Goal: Ask a question: Seek information or help from site administrators or community

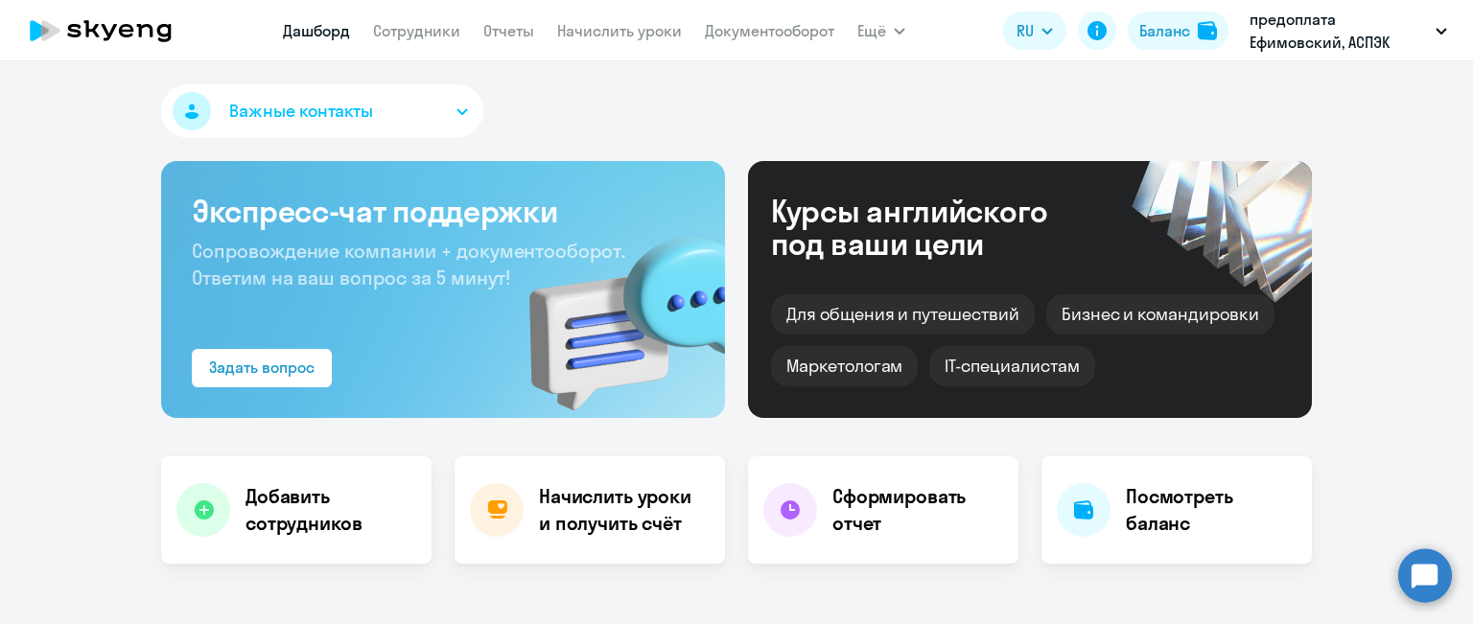
select select "30"
click at [403, 29] on link "Сотрудники" at bounding box center [416, 30] width 87 height 19
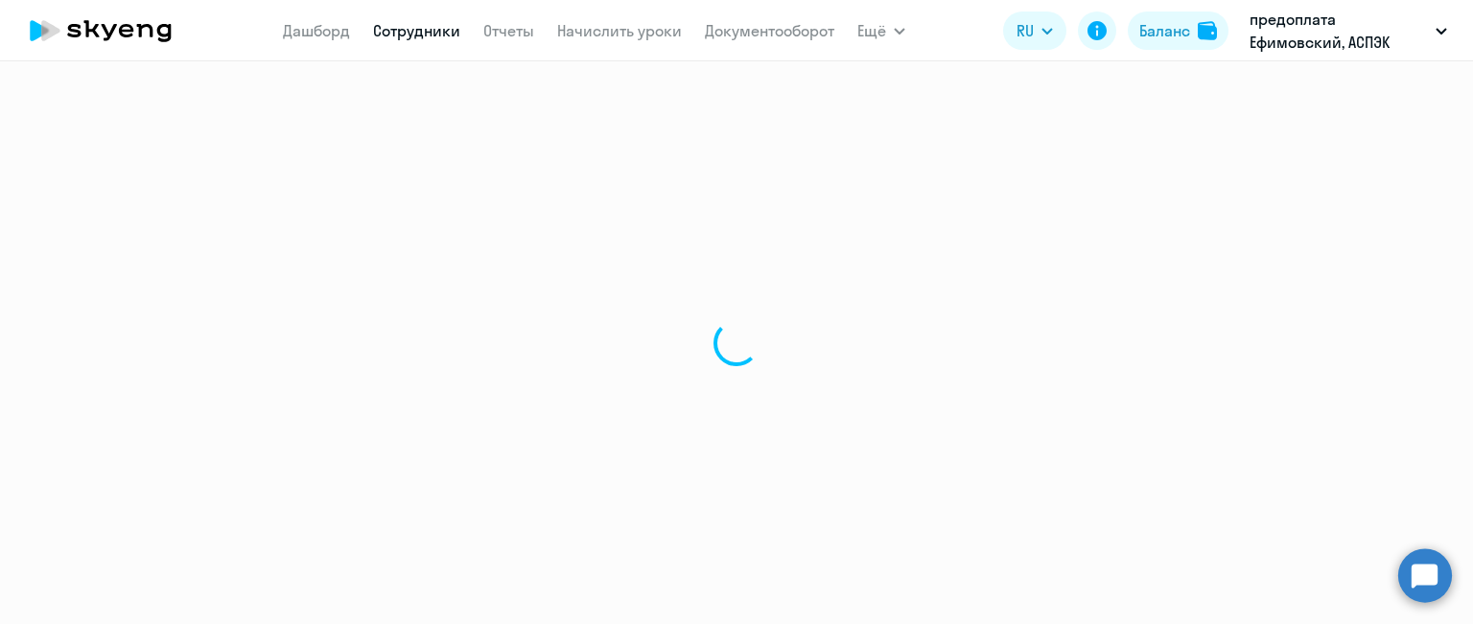
select select "30"
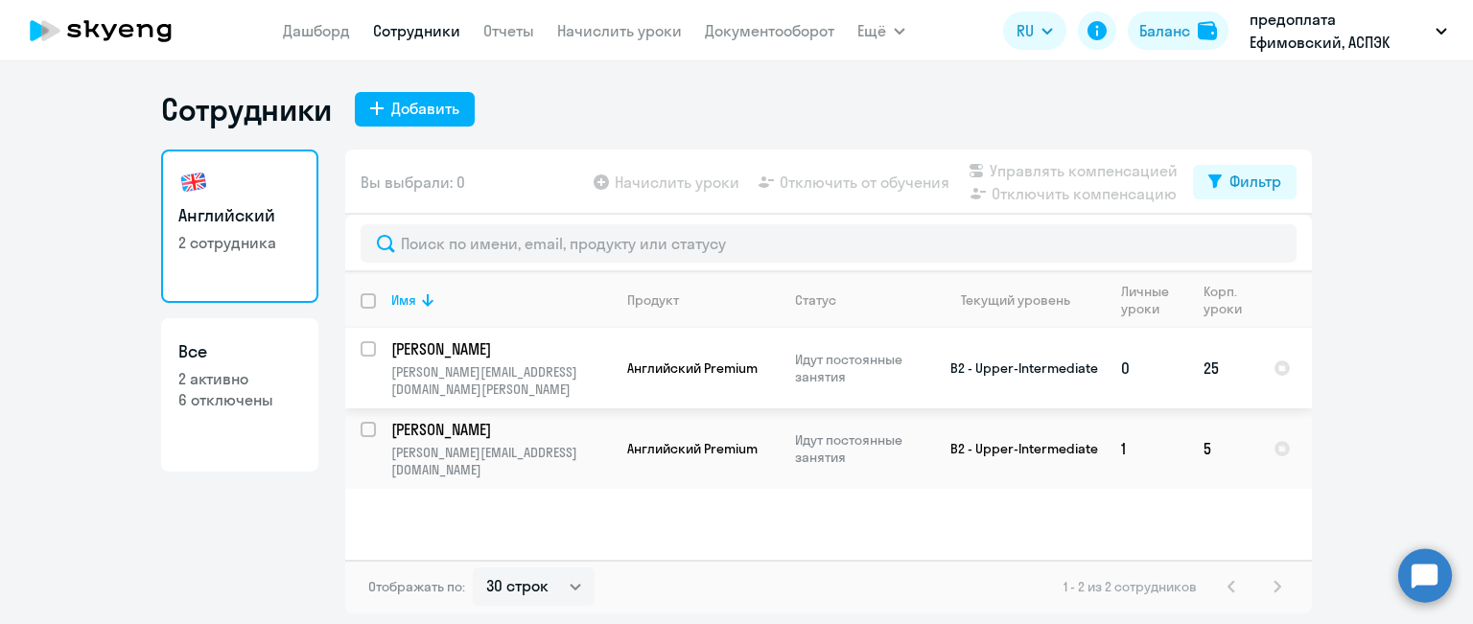
click at [1212, 356] on td "25" at bounding box center [1223, 368] width 70 height 81
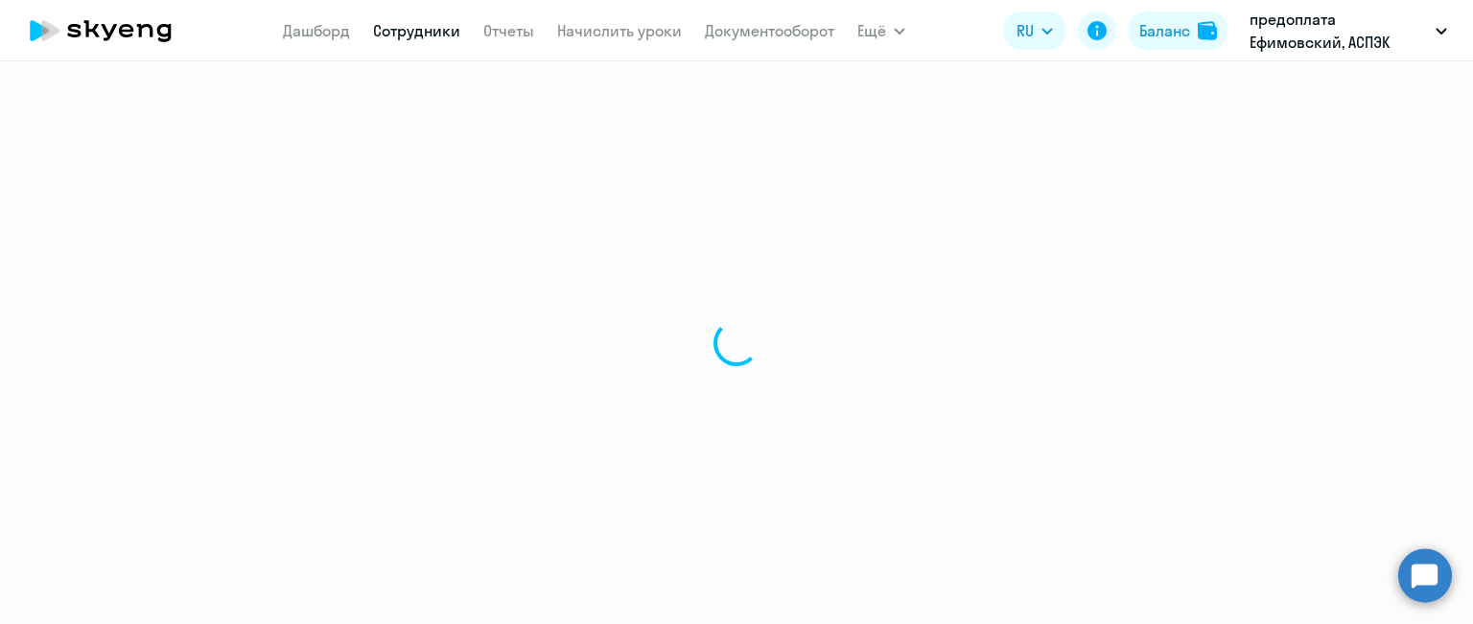
select select "english"
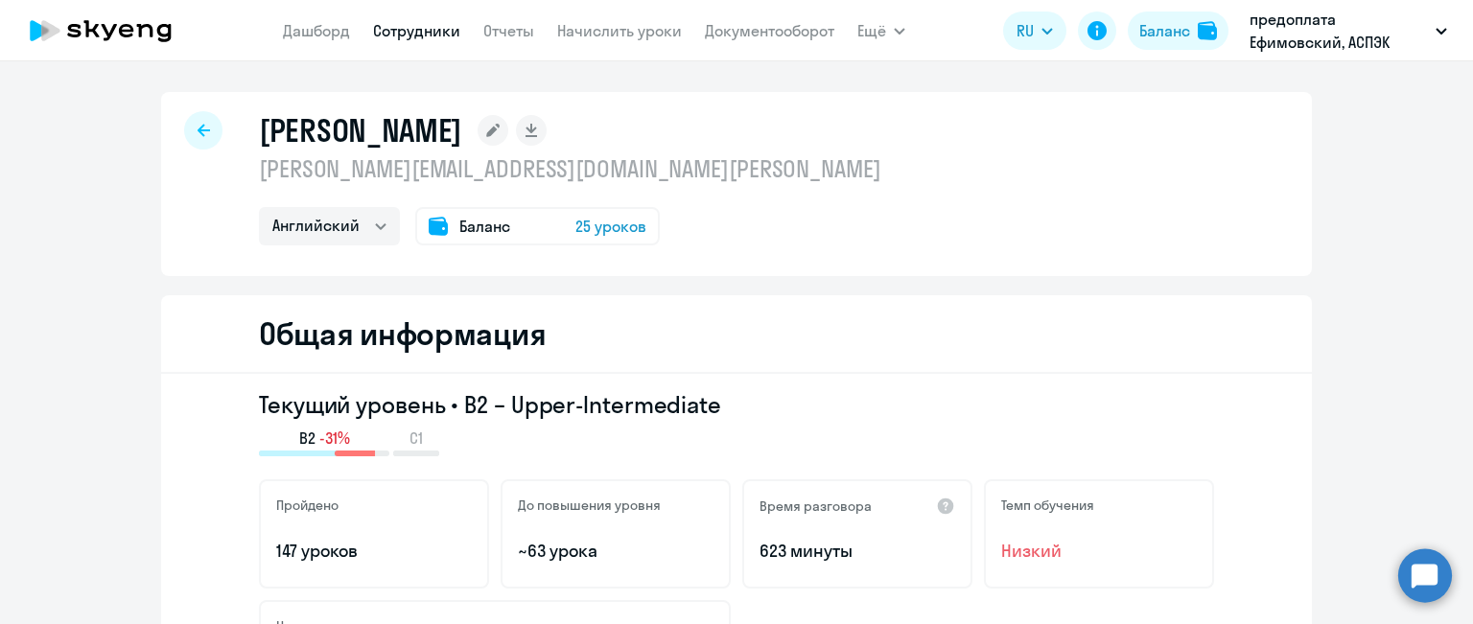
click at [583, 223] on span "25 уроков" at bounding box center [610, 226] width 71 height 23
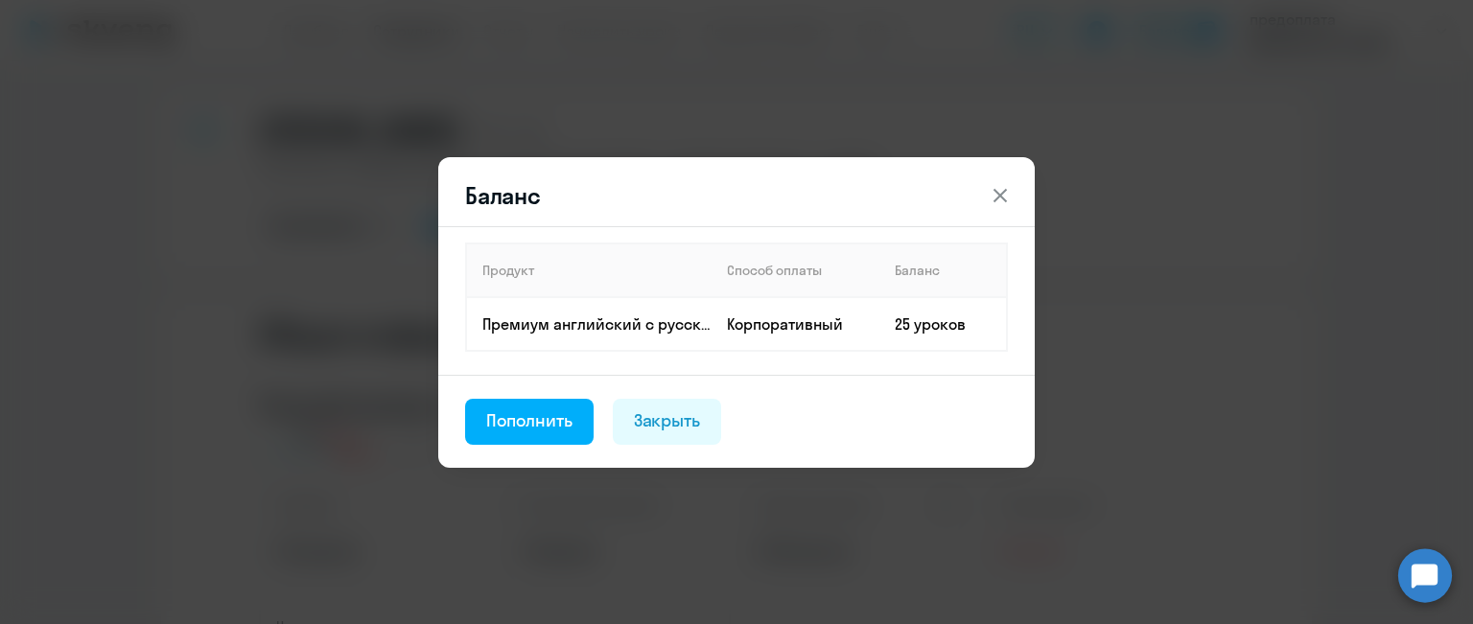
click at [1001, 199] on icon at bounding box center [999, 195] width 23 height 23
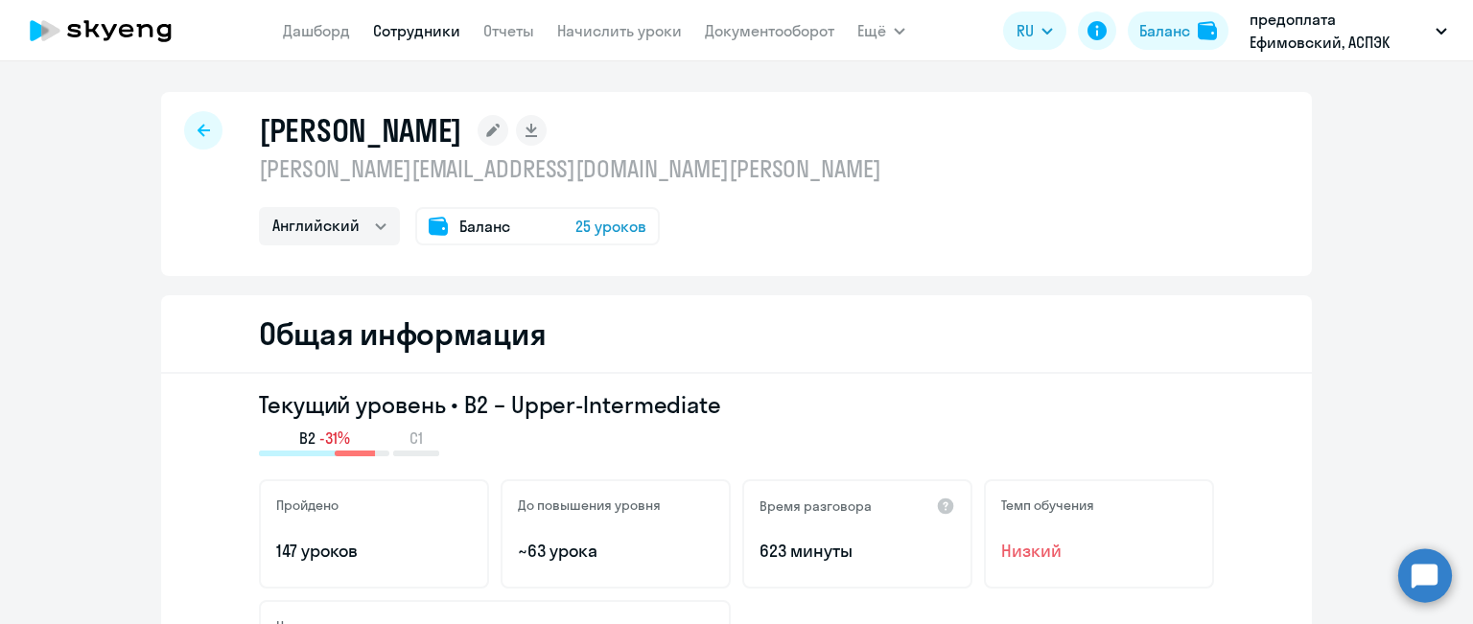
click at [464, 230] on span "Баланс" at bounding box center [484, 226] width 51 height 23
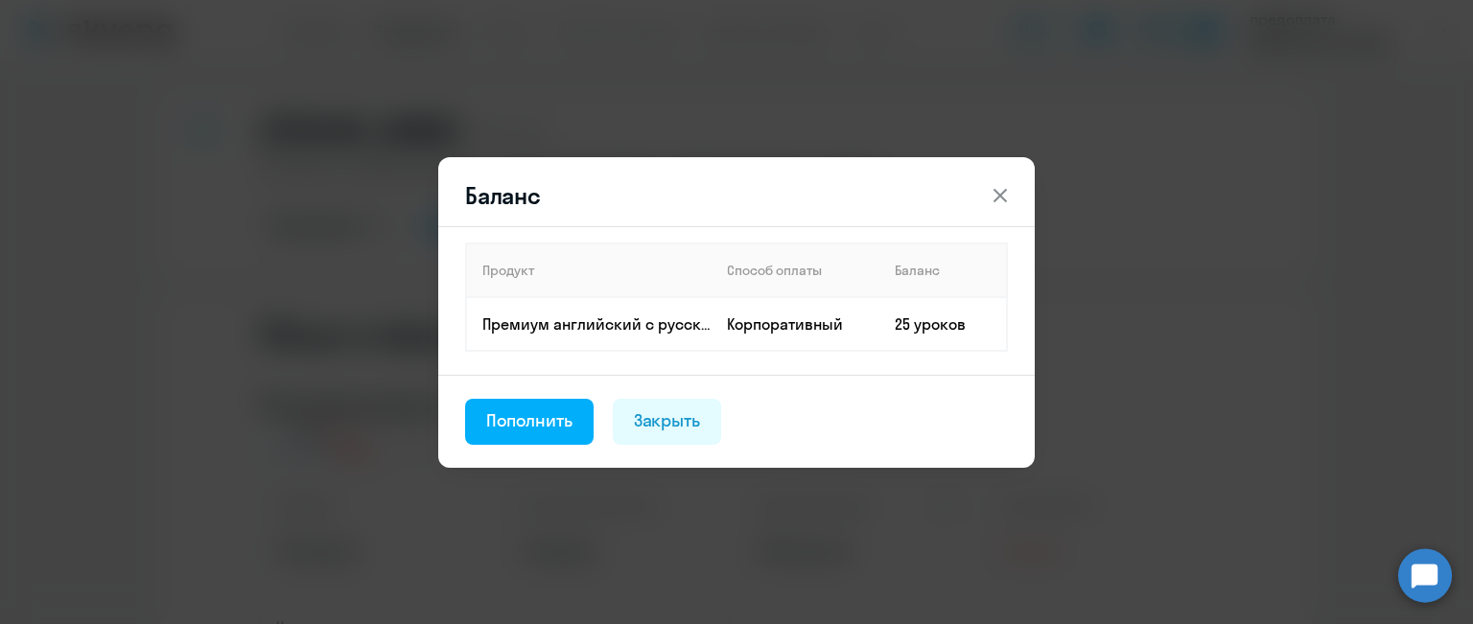
click at [993, 200] on icon at bounding box center [999, 195] width 23 height 23
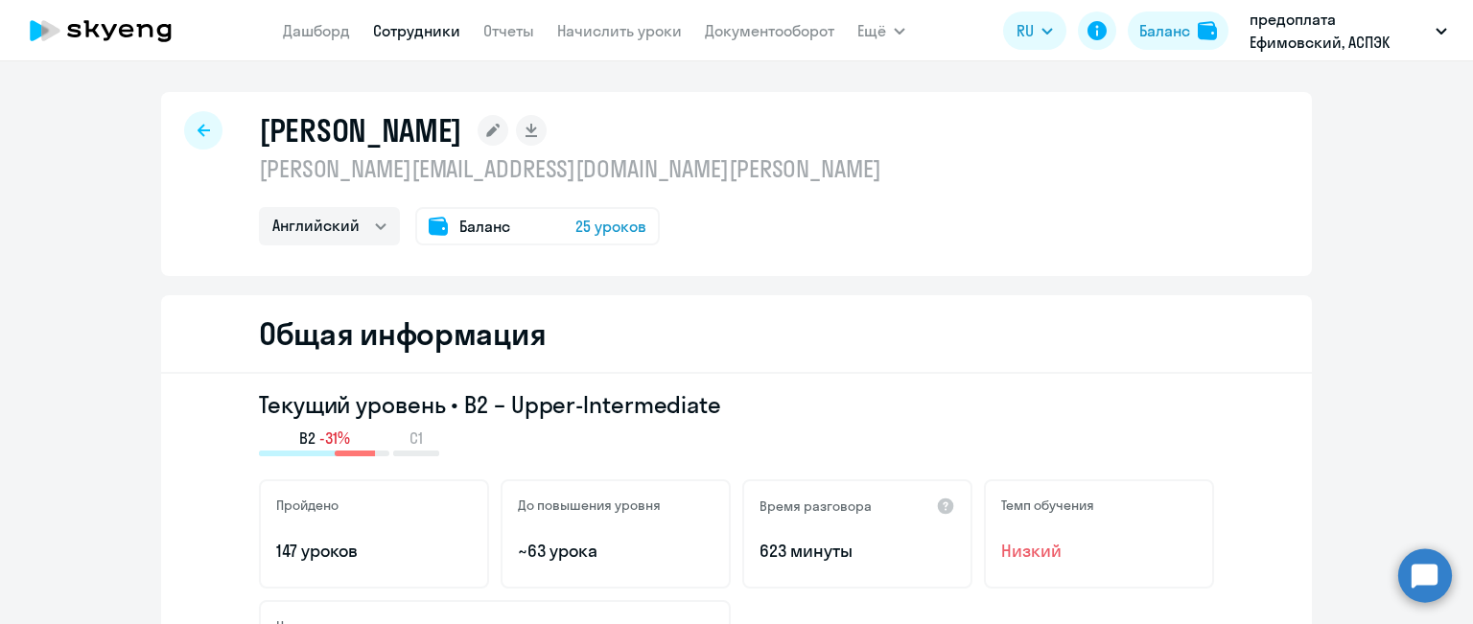
click at [587, 219] on span "25 уроков" at bounding box center [610, 226] width 71 height 23
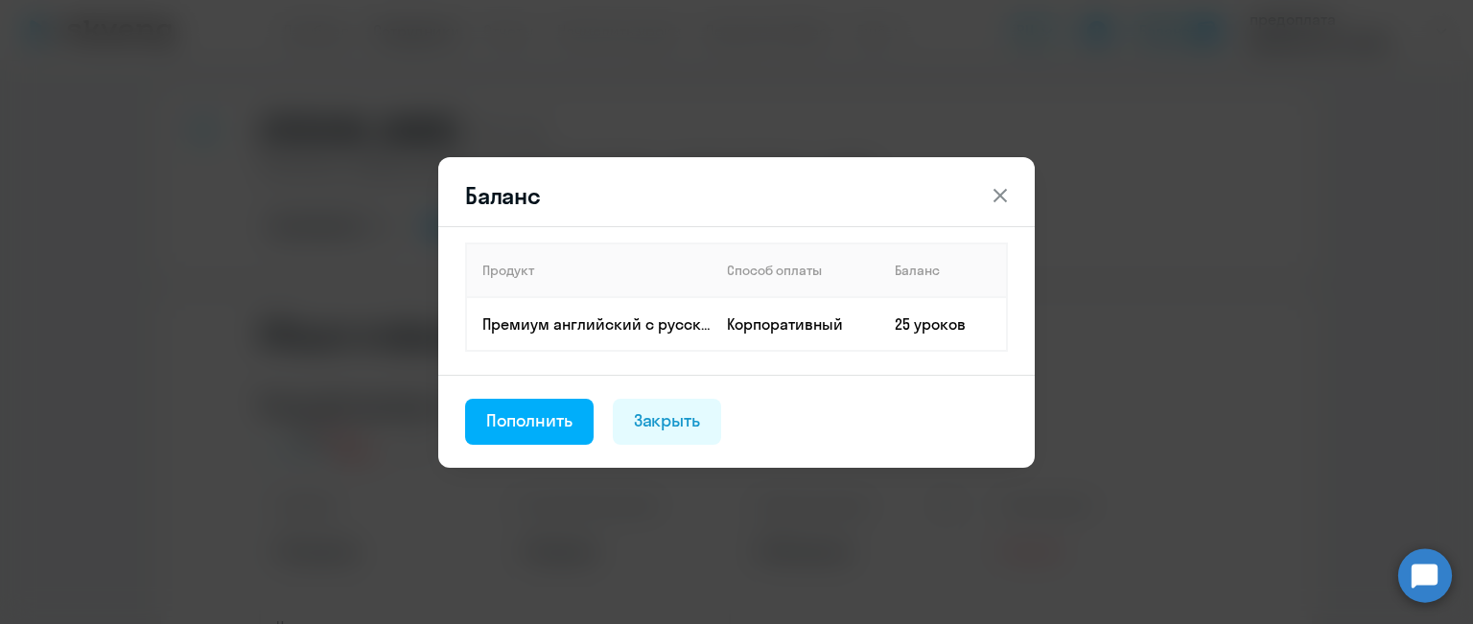
click at [1002, 196] on icon at bounding box center [999, 195] width 23 height 23
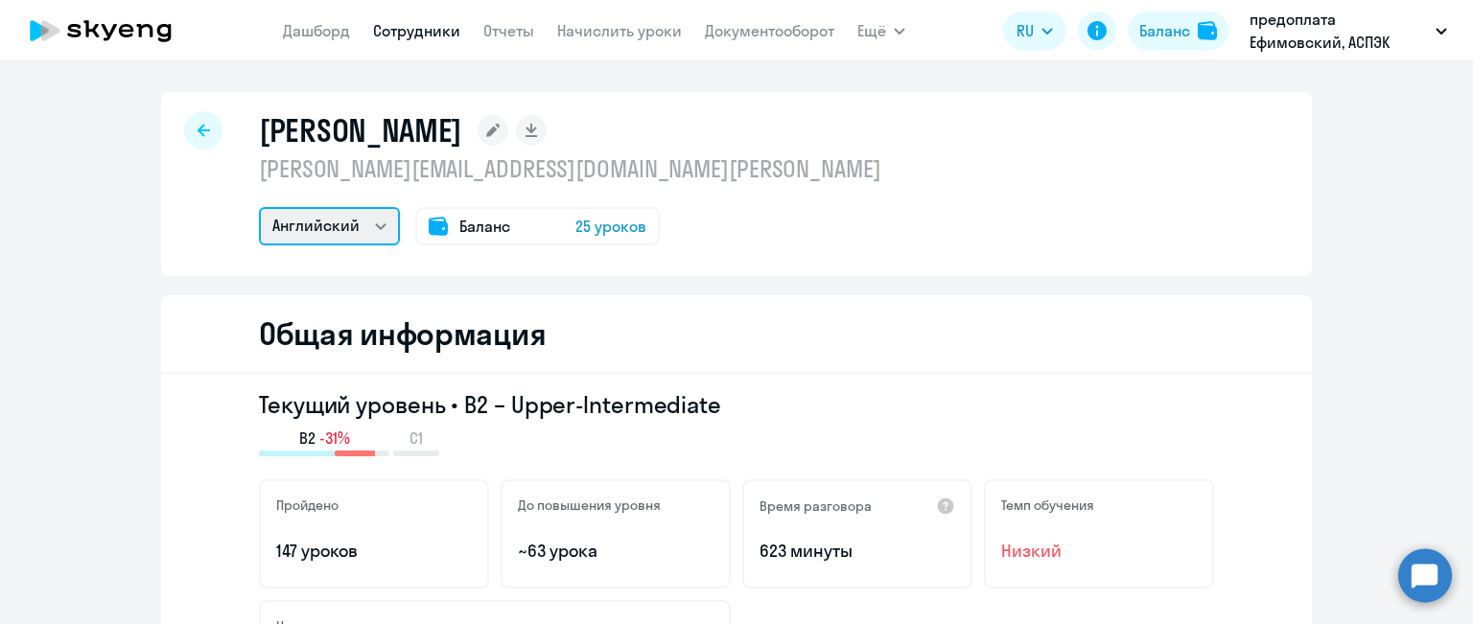
click at [369, 227] on select "Английский" at bounding box center [329, 226] width 141 height 38
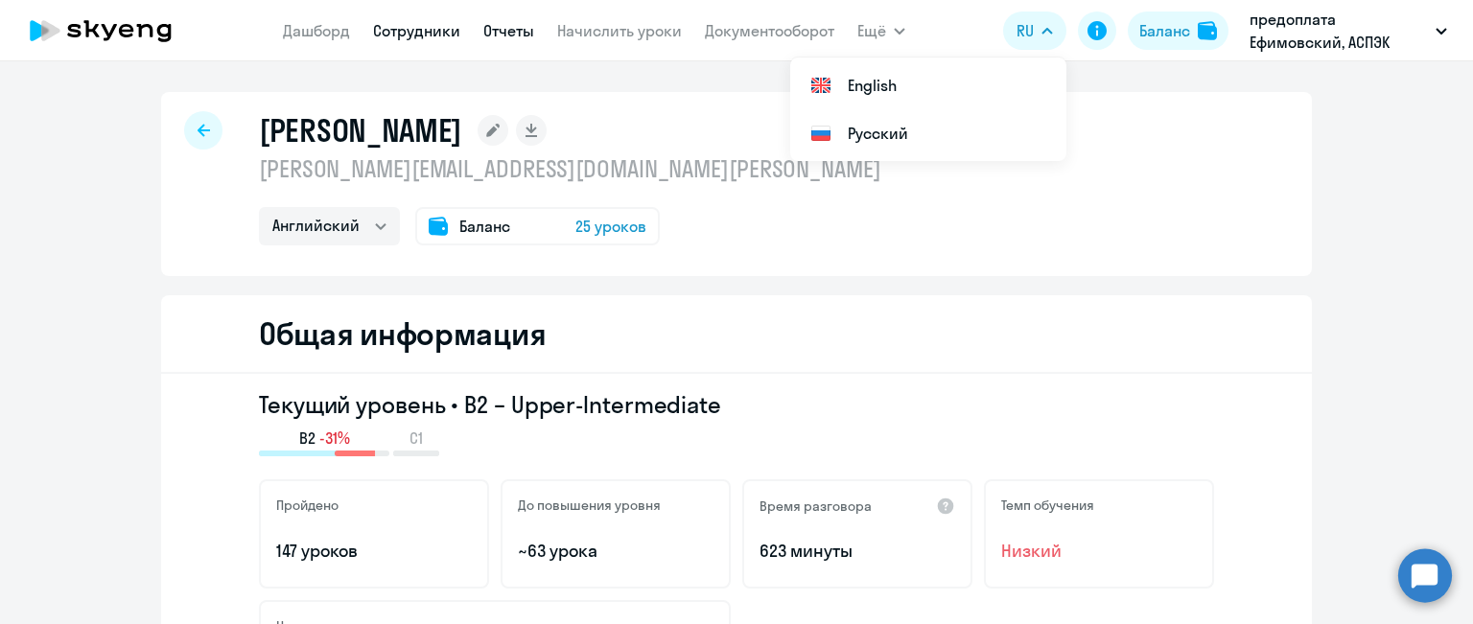
click at [521, 31] on link "Отчеты" at bounding box center [508, 30] width 51 height 19
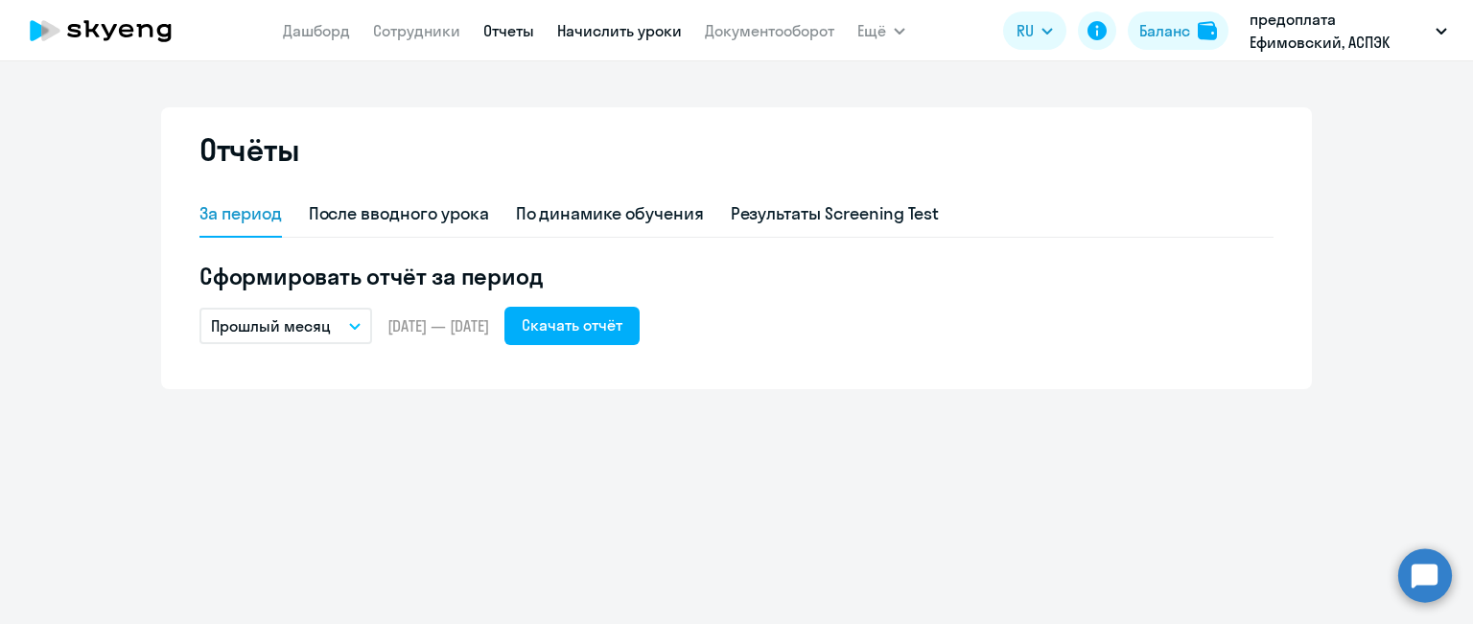
click at [573, 37] on link "Начислить уроки" at bounding box center [619, 30] width 125 height 19
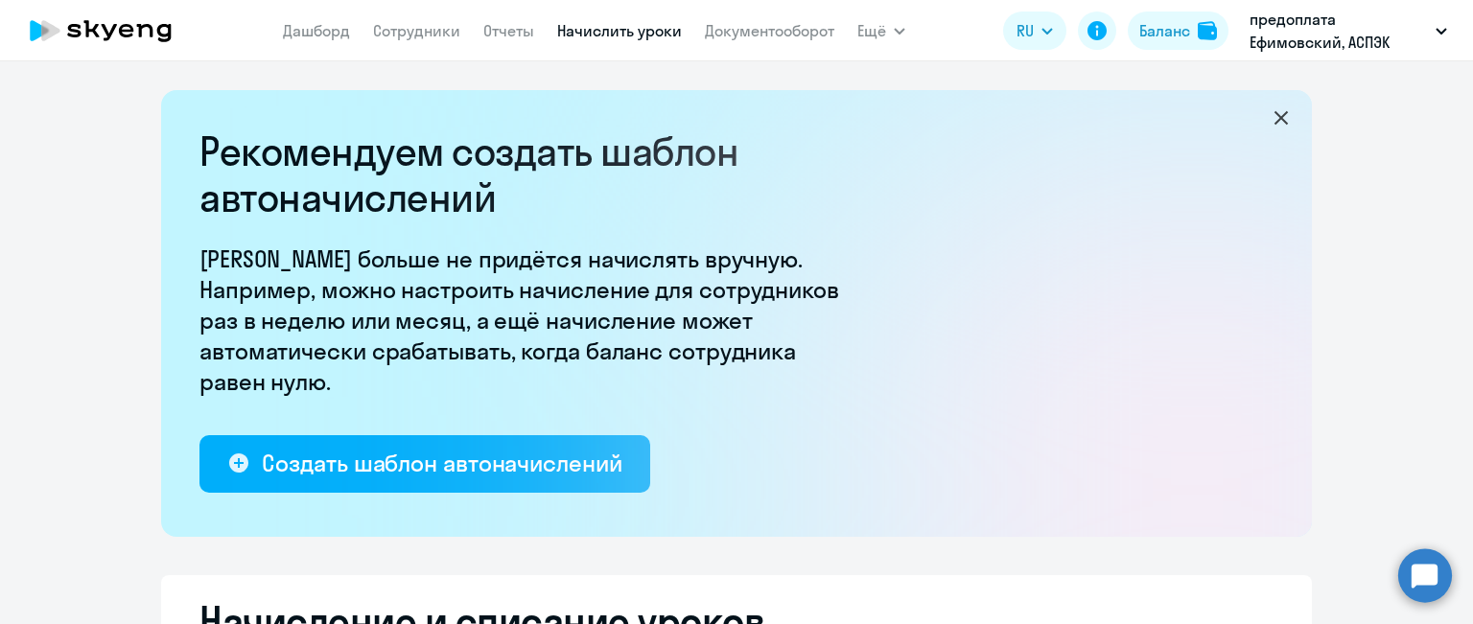
select select "10"
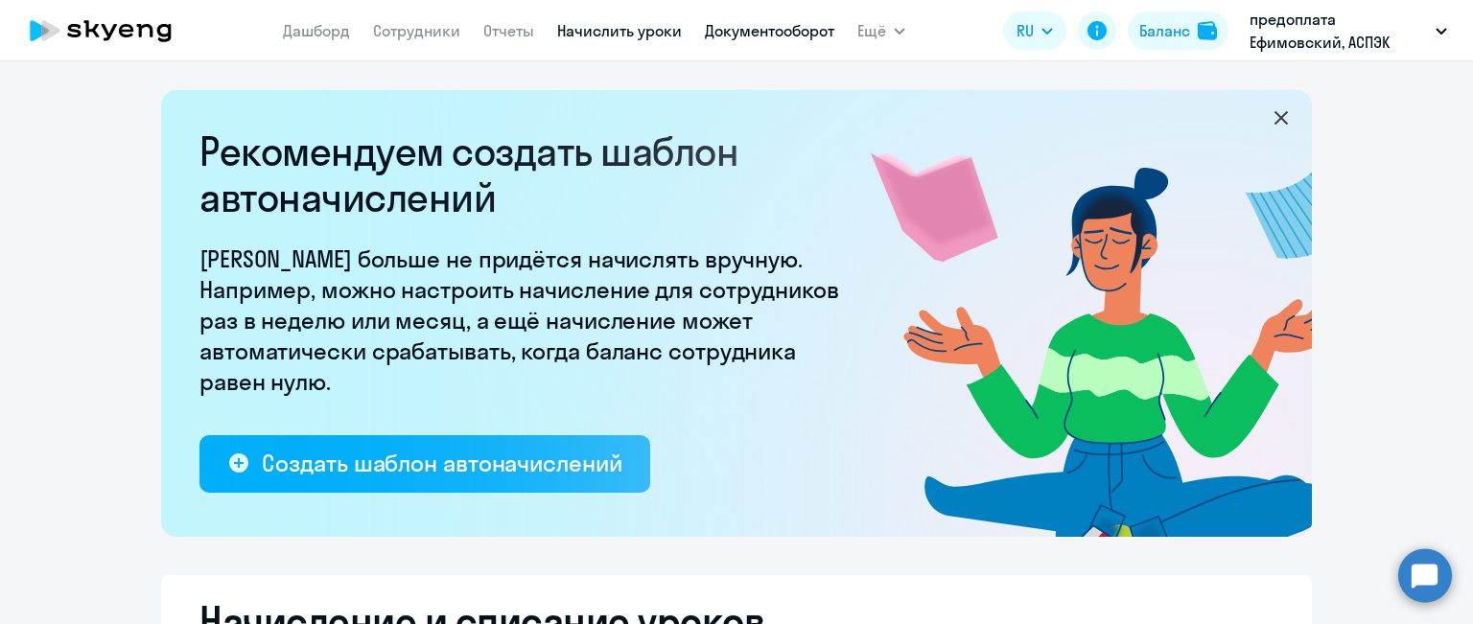
click at [720, 25] on link "Документооборот" at bounding box center [769, 30] width 129 height 19
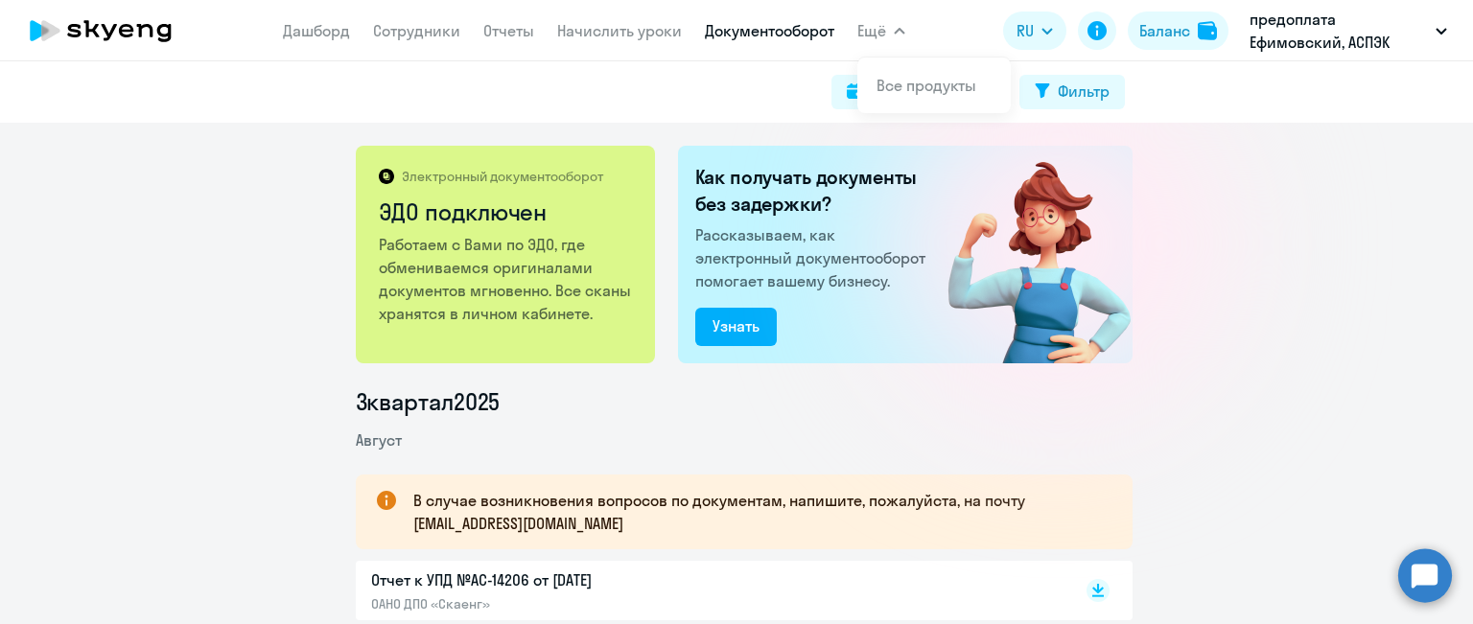
click at [890, 32] on button "Ещё" at bounding box center [881, 31] width 48 height 38
click at [906, 30] on app-header "[PERSON_NAME] Отчеты Начислить уроки Документооборот Ещё Все продукты Дашборд С…" at bounding box center [736, 30] width 1473 height 61
click at [902, 29] on icon "button" at bounding box center [900, 31] width 12 height 7
click at [337, 29] on link "Дашборд" at bounding box center [316, 30] width 67 height 19
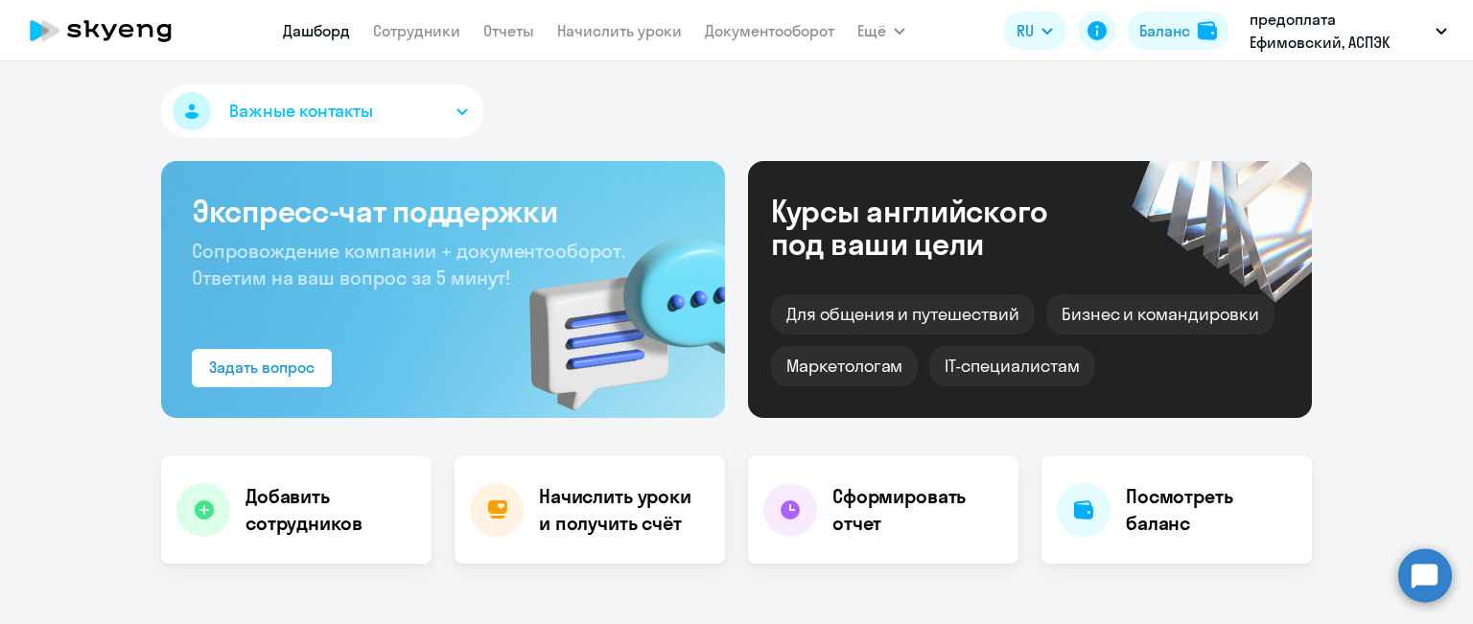
select select "30"
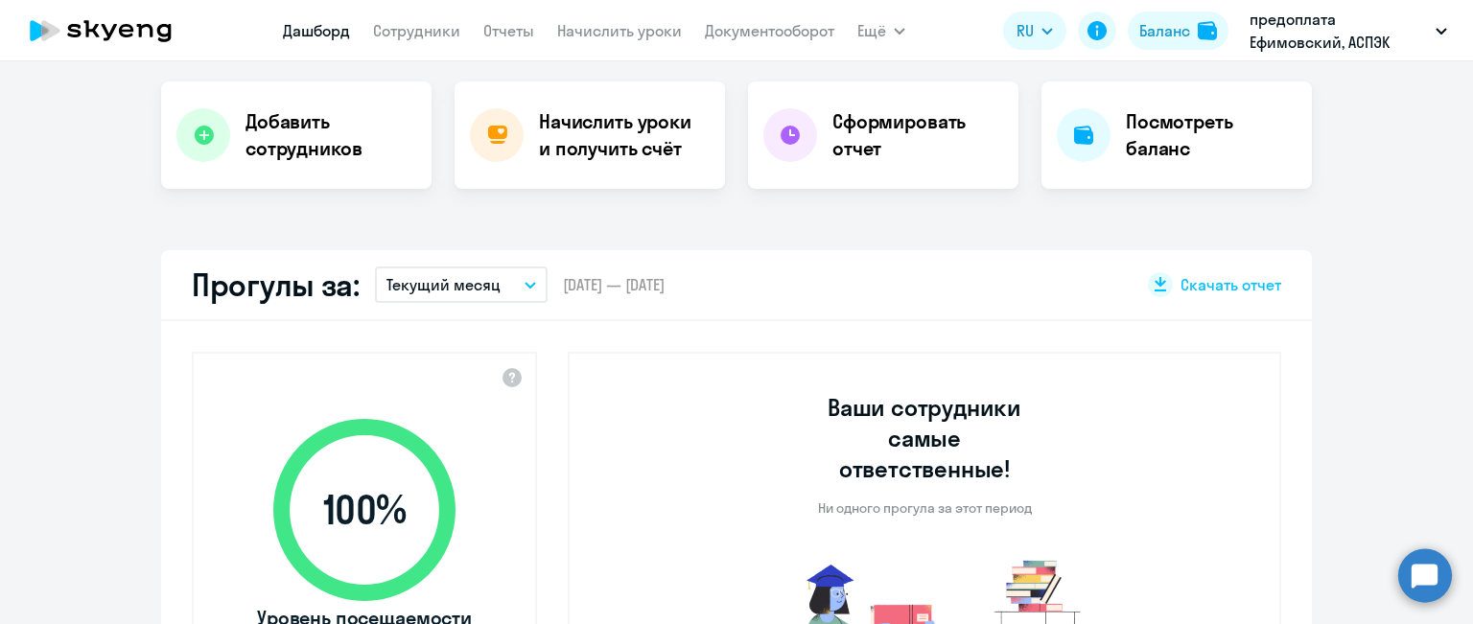
scroll to position [384, 0]
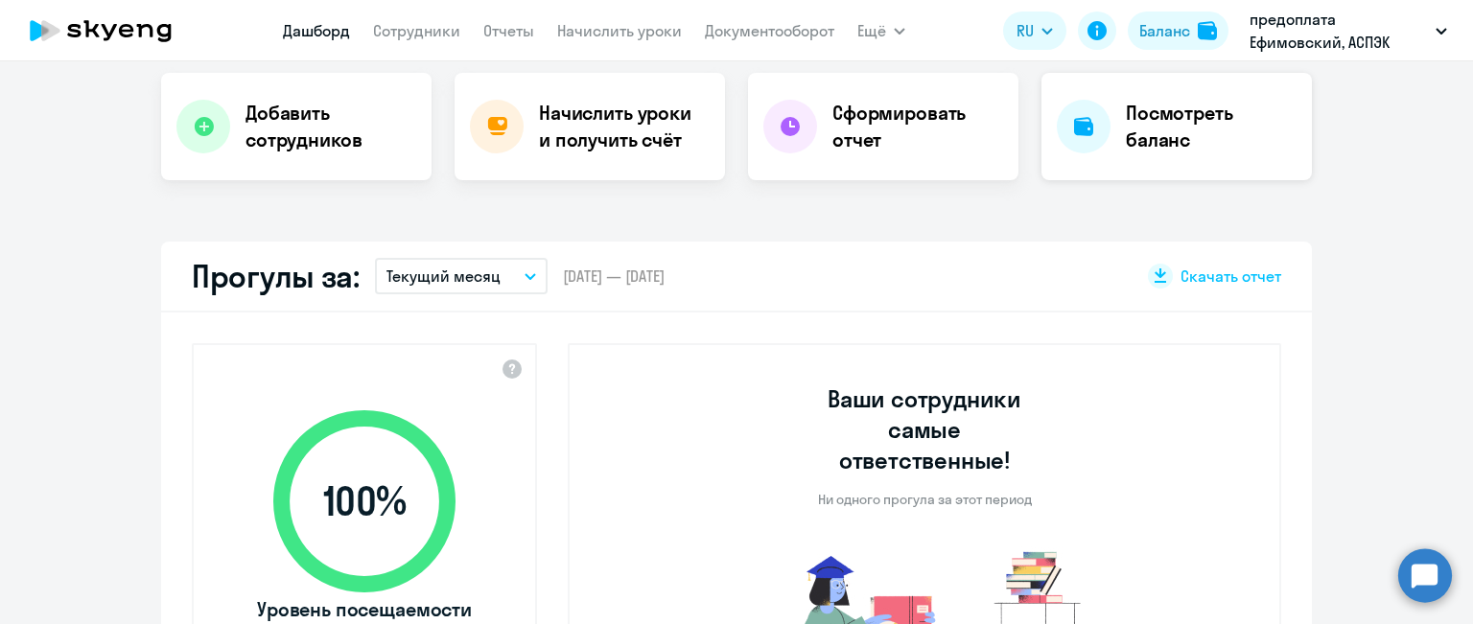
click at [1166, 125] on h4 "Посмотреть баланс" at bounding box center [1211, 127] width 171 height 54
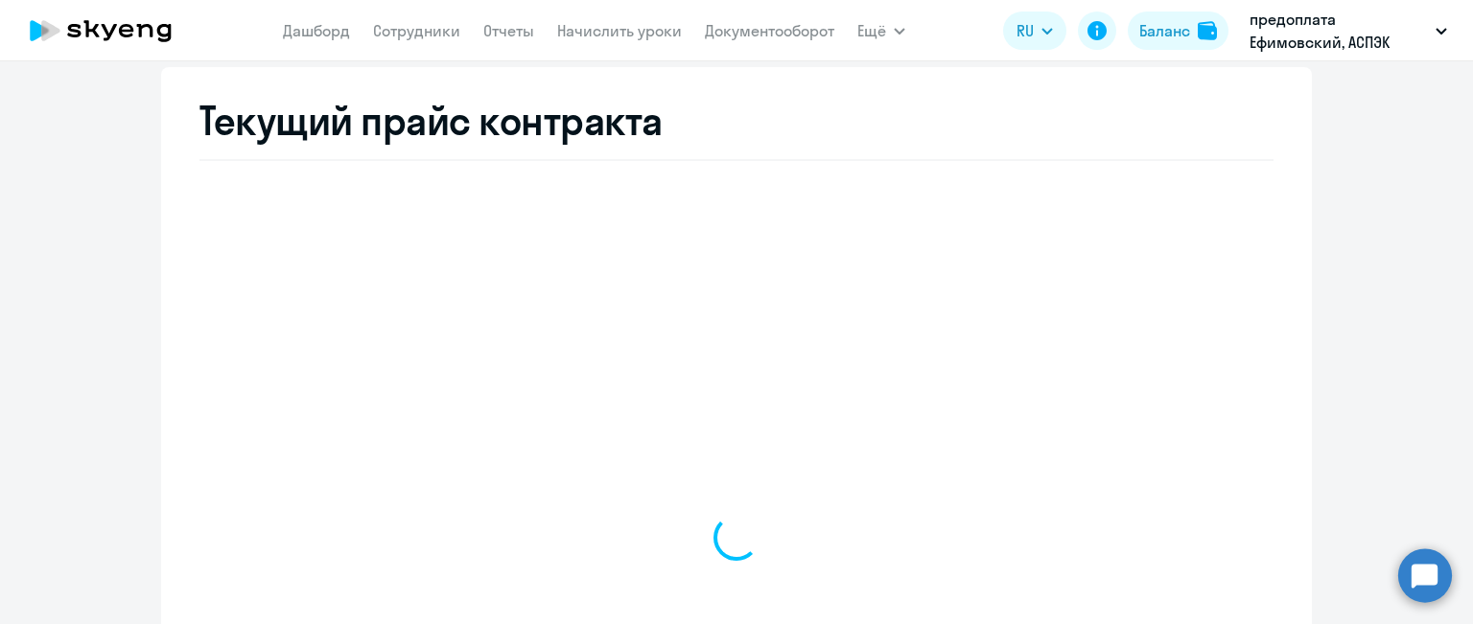
scroll to position [730, 0]
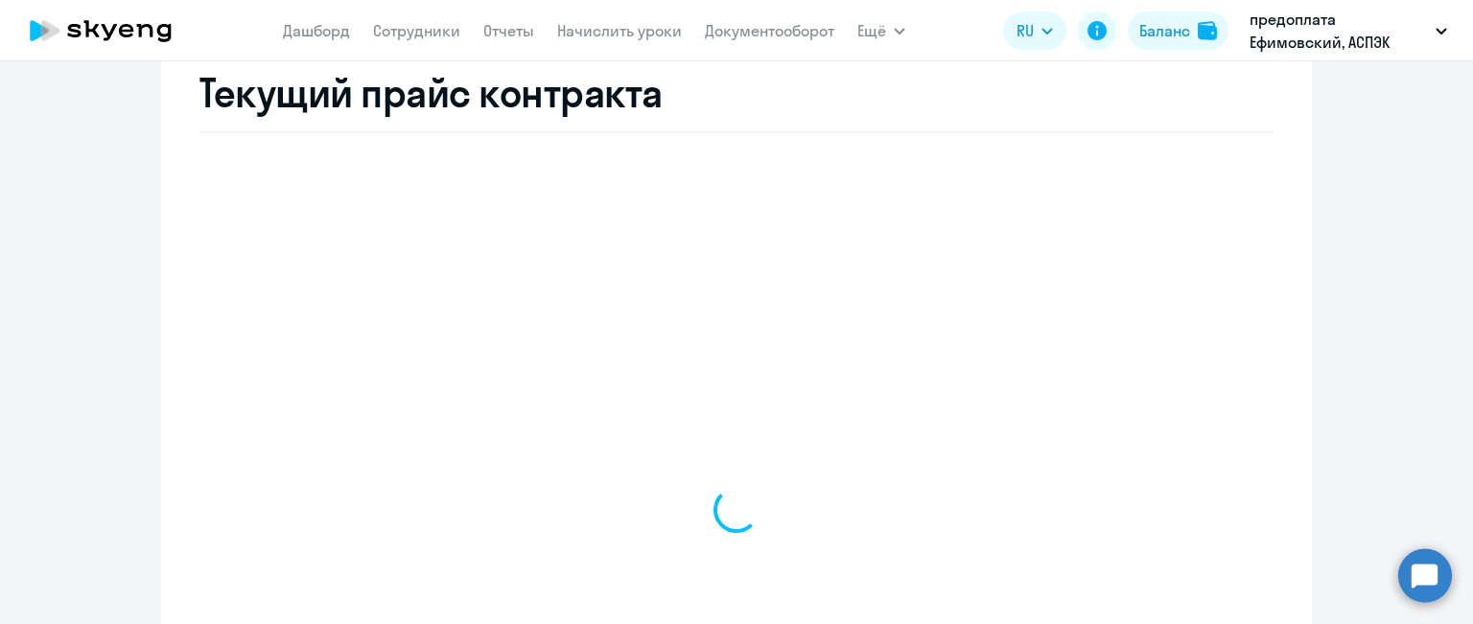
select select "english_adult_not_native_speaker"
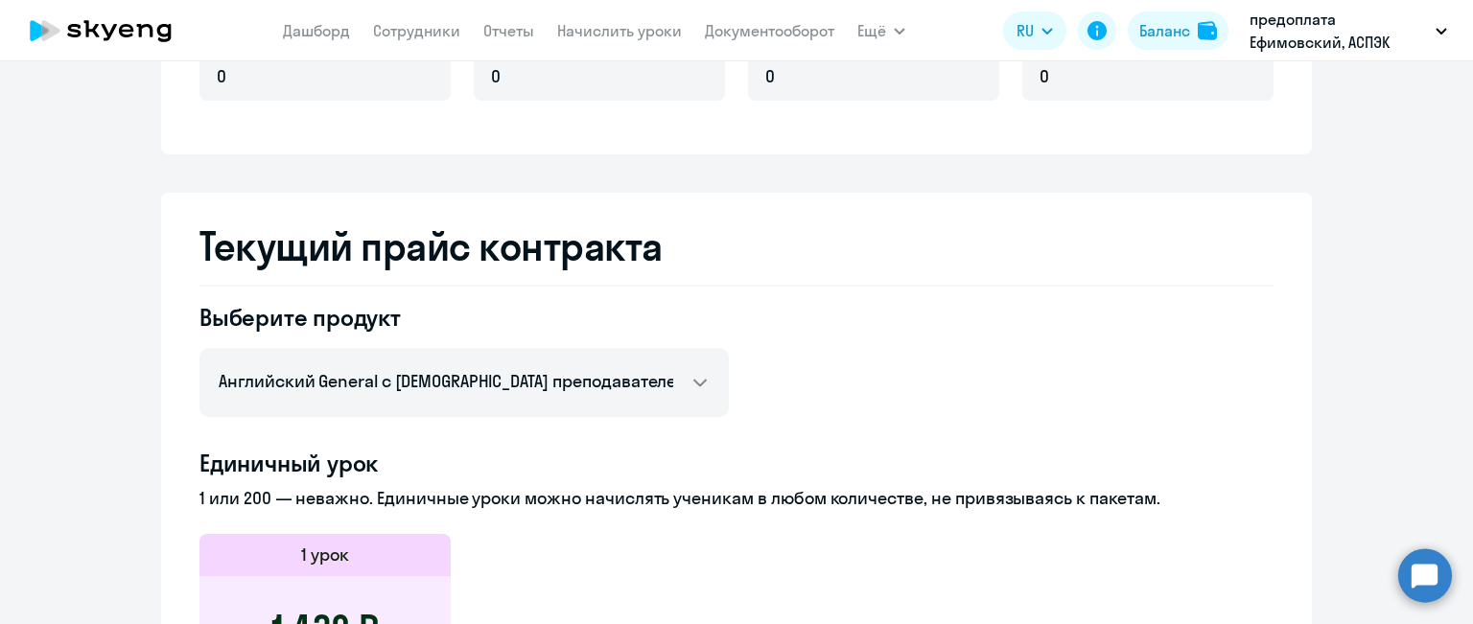
scroll to position [385, 0]
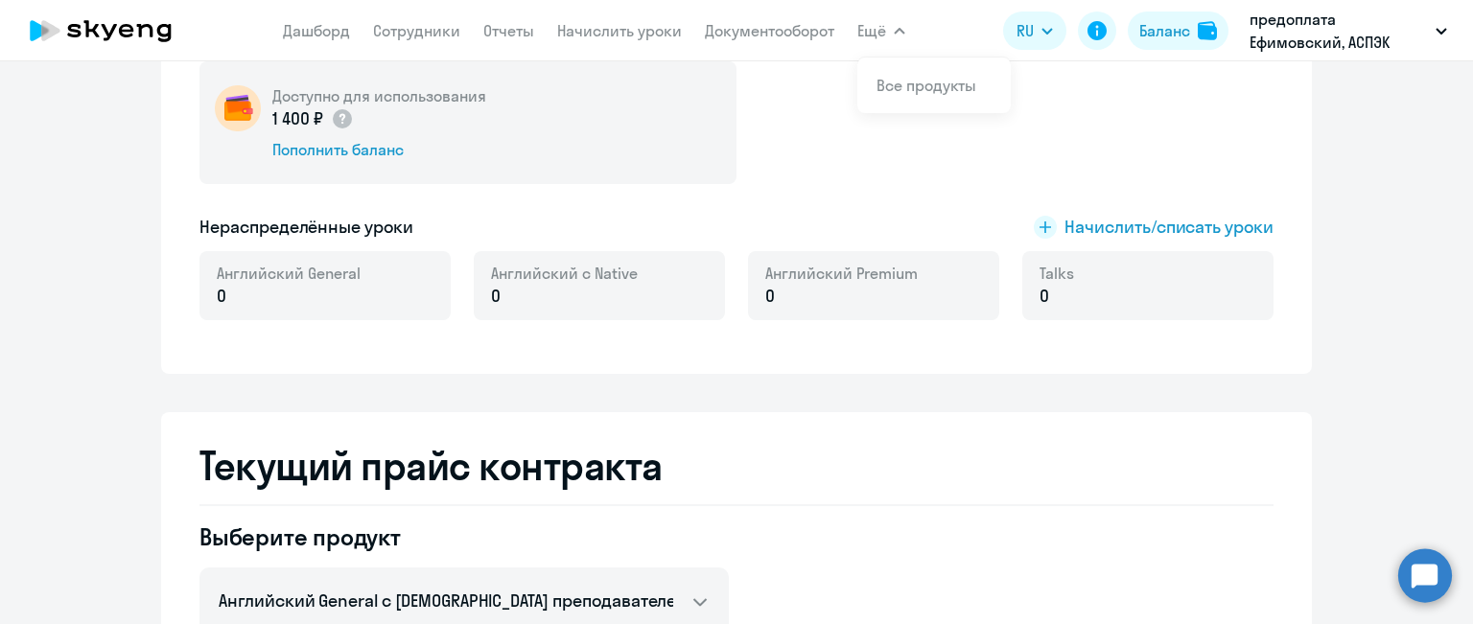
click at [897, 39] on button "Ещё" at bounding box center [881, 31] width 48 height 38
click at [897, 30] on icon "button" at bounding box center [900, 31] width 10 height 5
click at [1420, 570] on circle at bounding box center [1425, 575] width 54 height 54
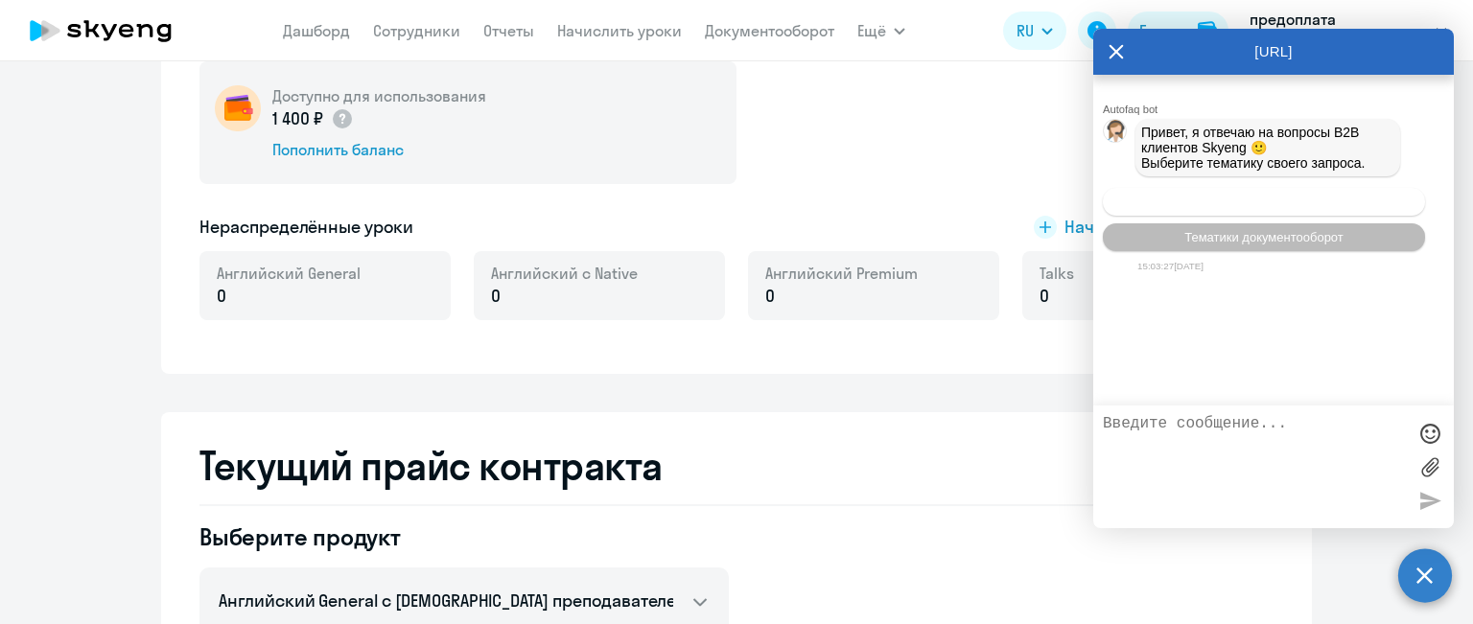
click at [1319, 207] on span "Операционное сопровождение" at bounding box center [1264, 202] width 180 height 14
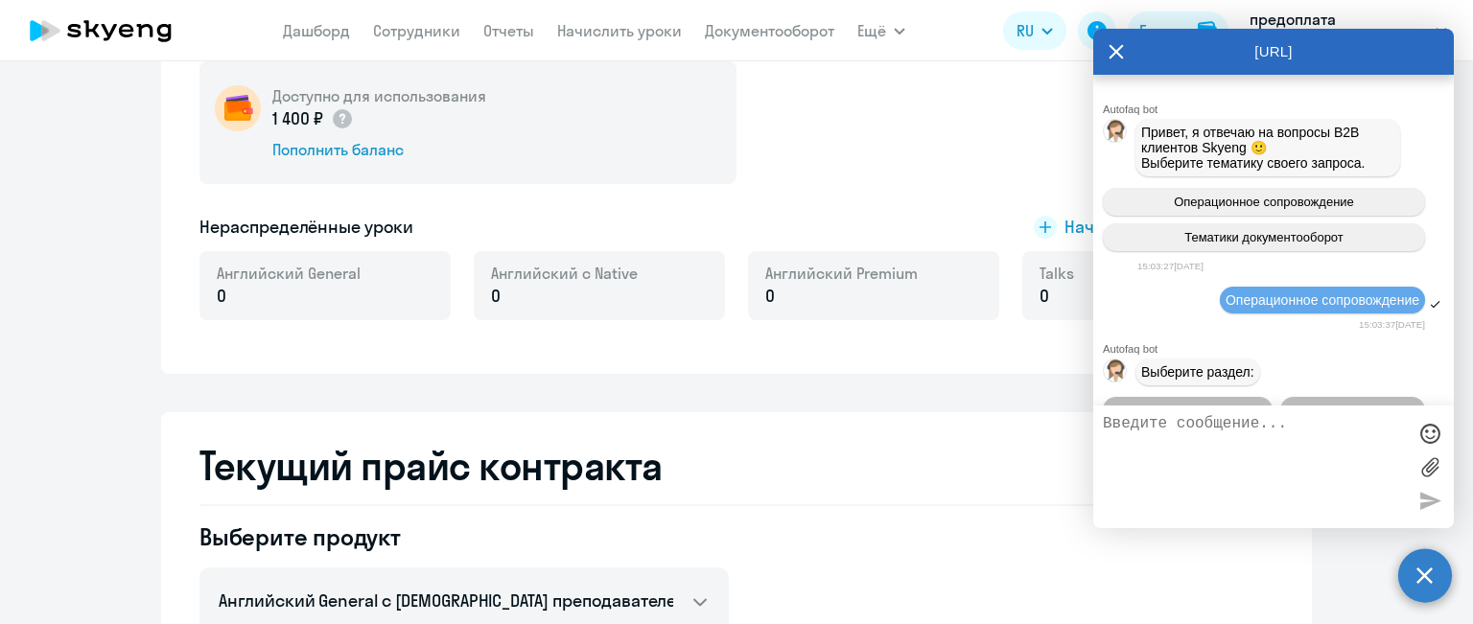
scroll to position [60, 0]
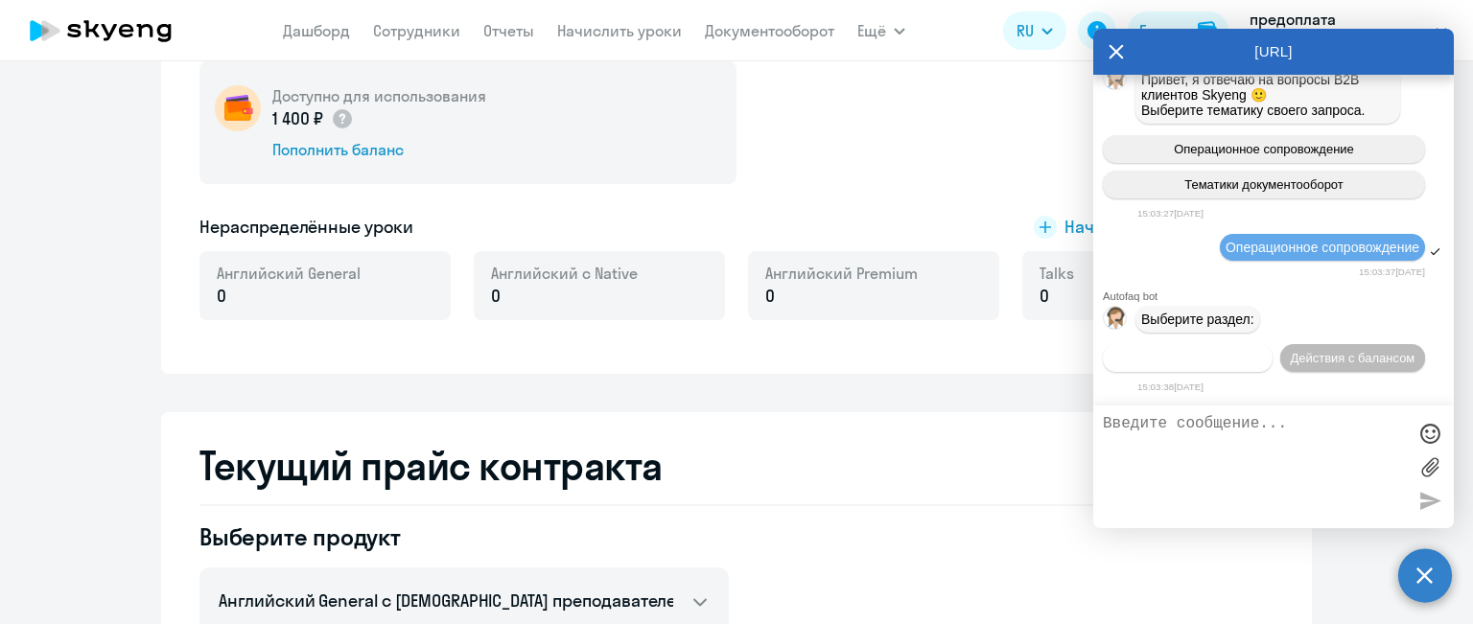
click at [1223, 362] on span "Действия по сотрудникам" at bounding box center [1187, 358] width 149 height 14
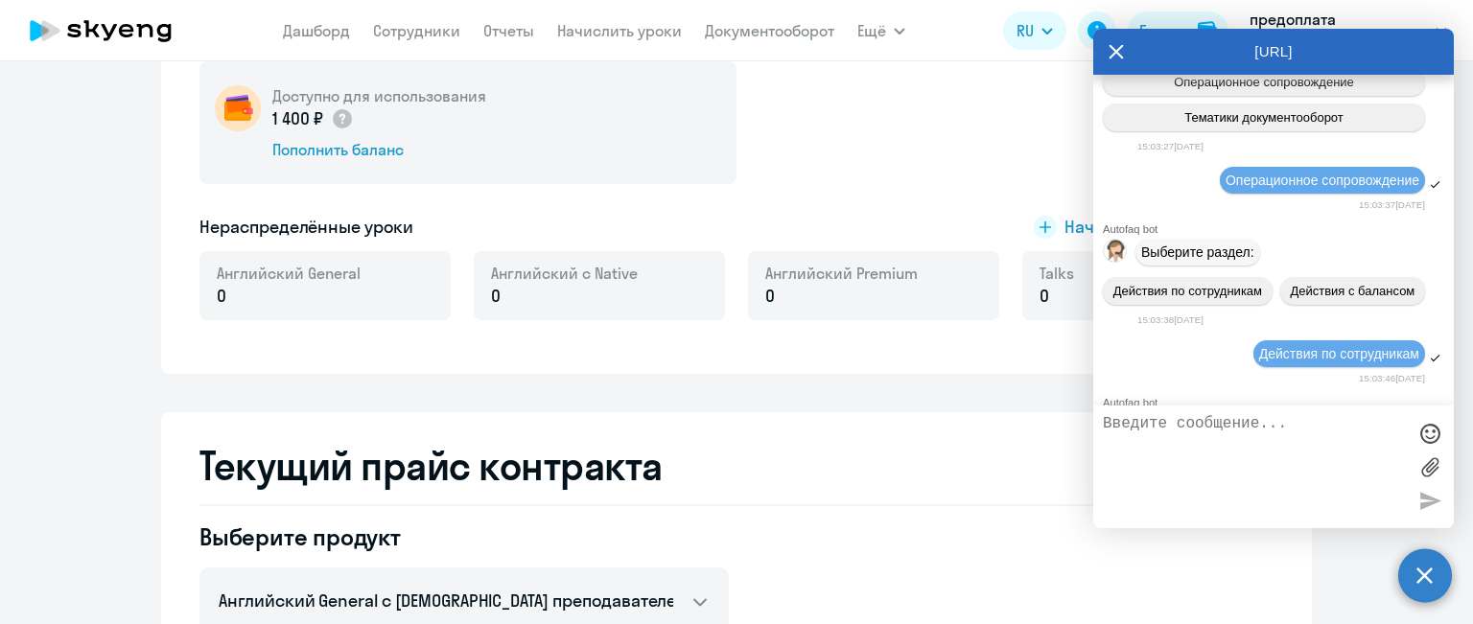
scroll to position [347, 0]
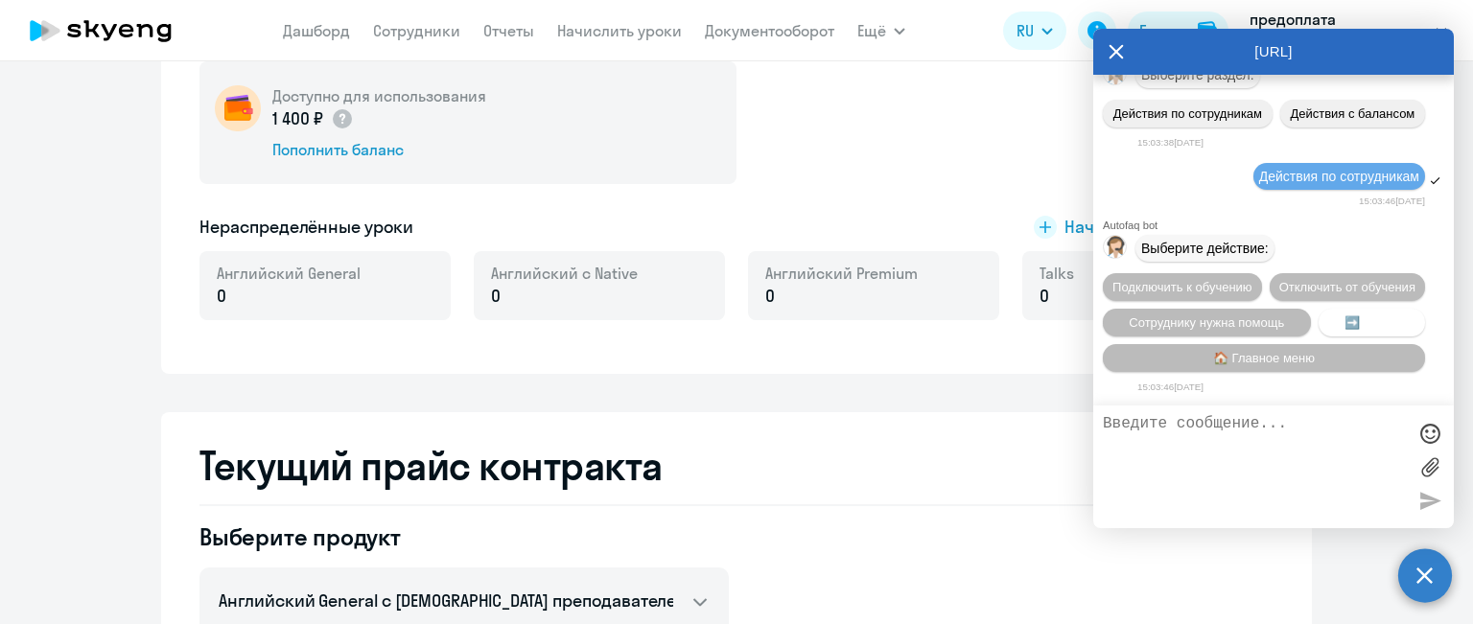
click at [1365, 316] on span "➡️ Назад" at bounding box center [1371, 322] width 55 height 14
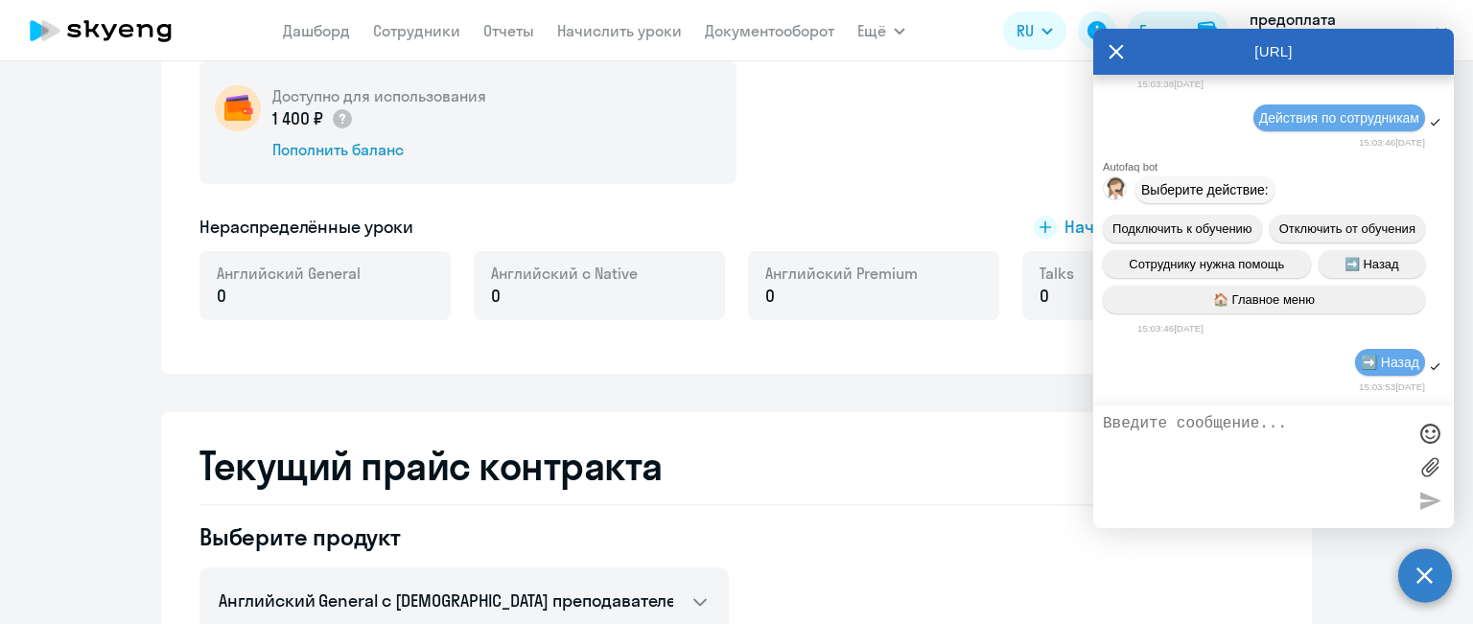
scroll to position [525, 0]
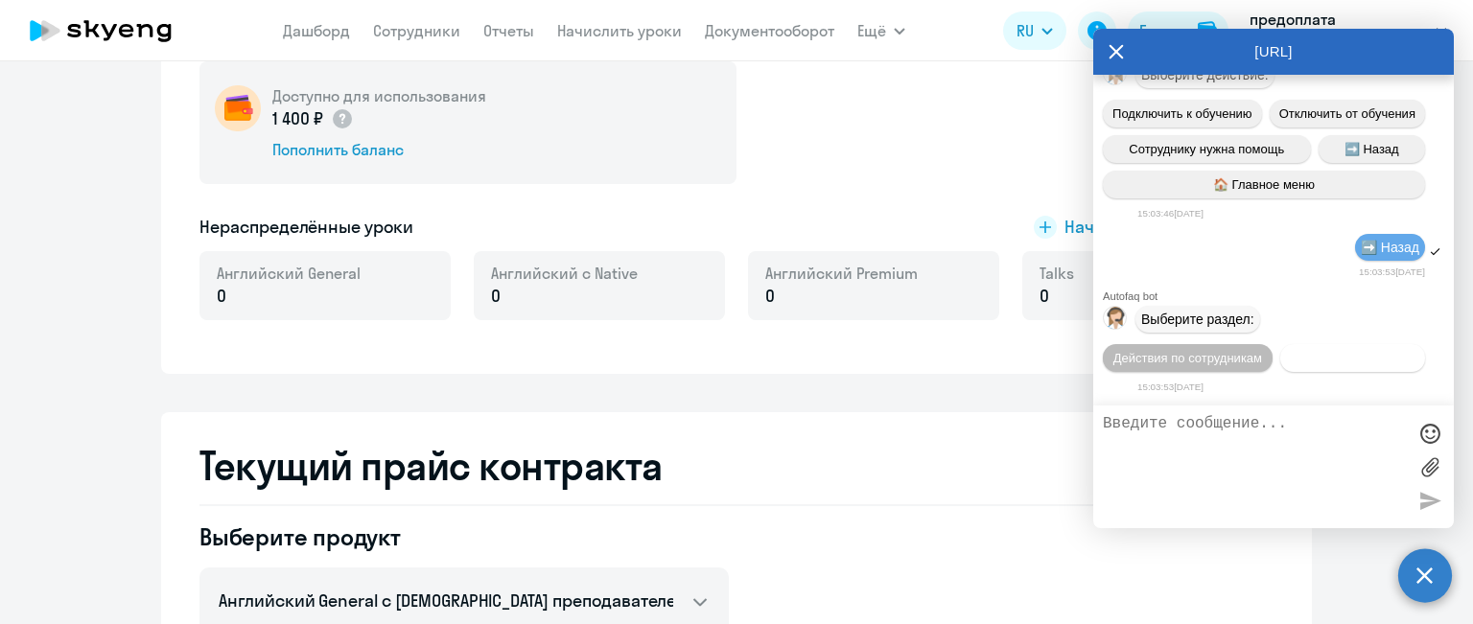
click at [1371, 354] on span "Действия с балансом" at bounding box center [1352, 358] width 125 height 14
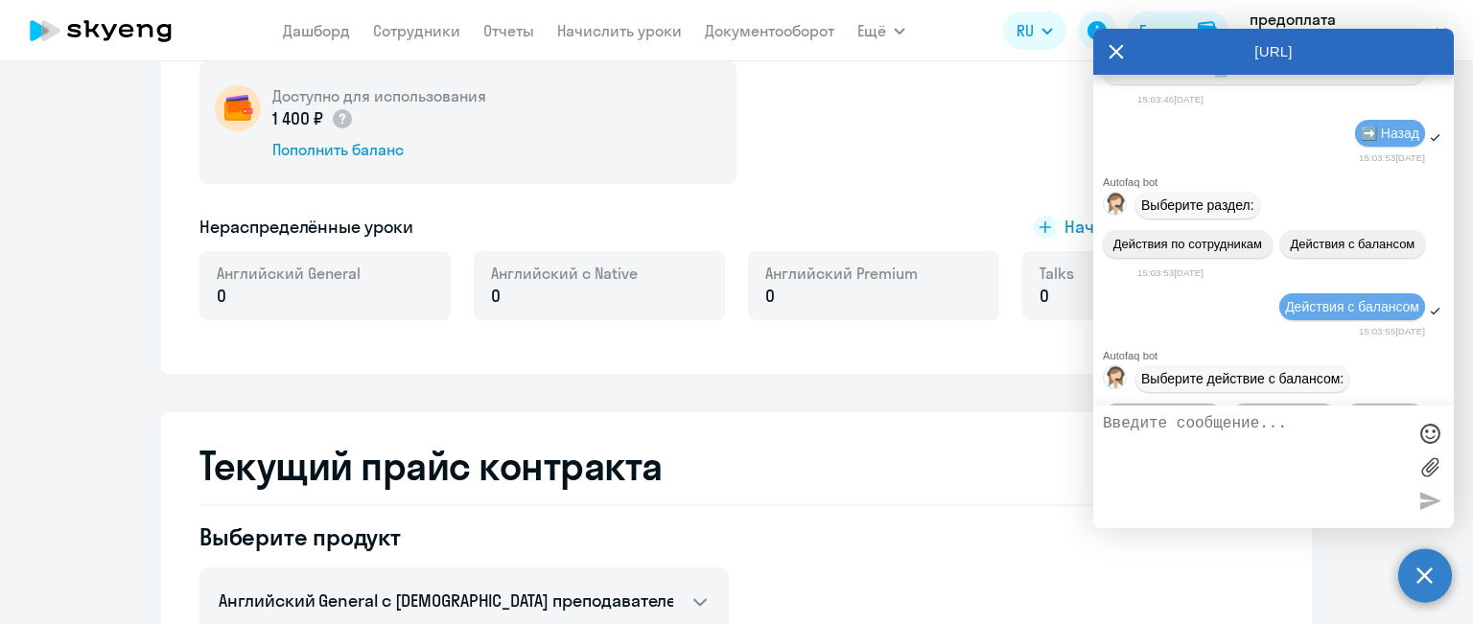
scroll to position [739, 0]
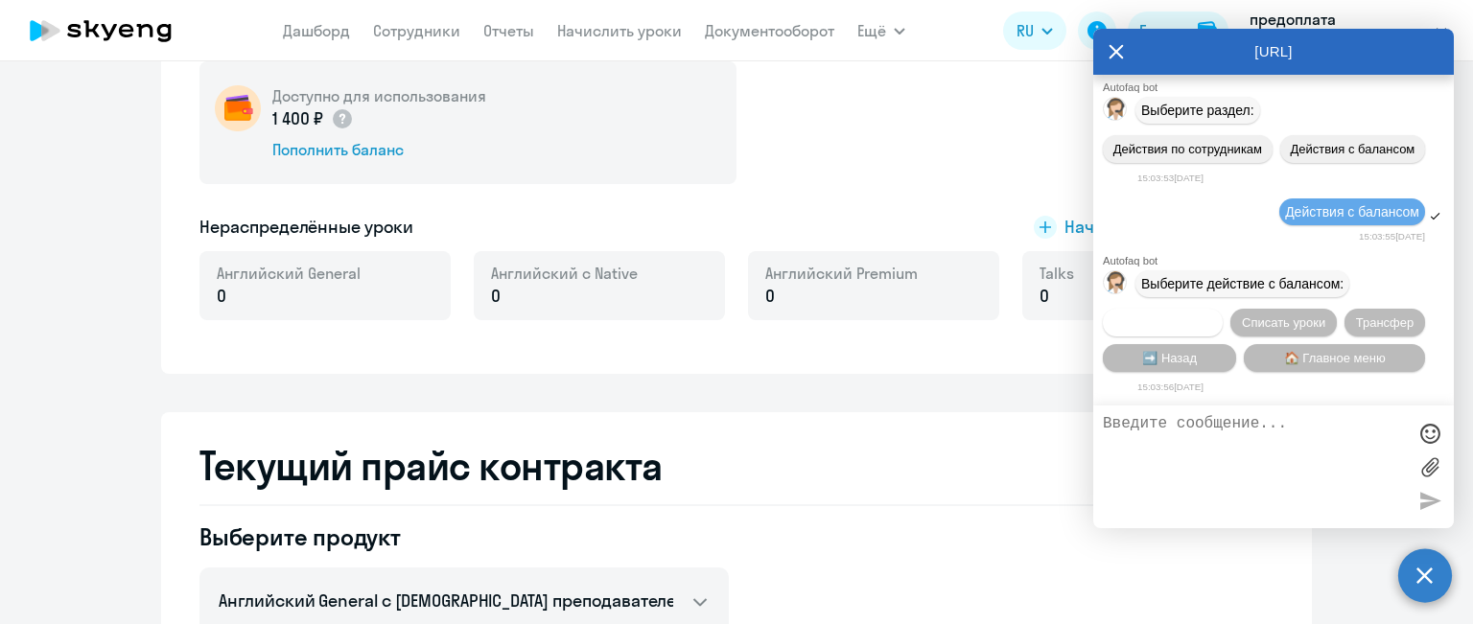
click at [1145, 317] on span "Начислить уроки" at bounding box center [1163, 322] width 98 height 14
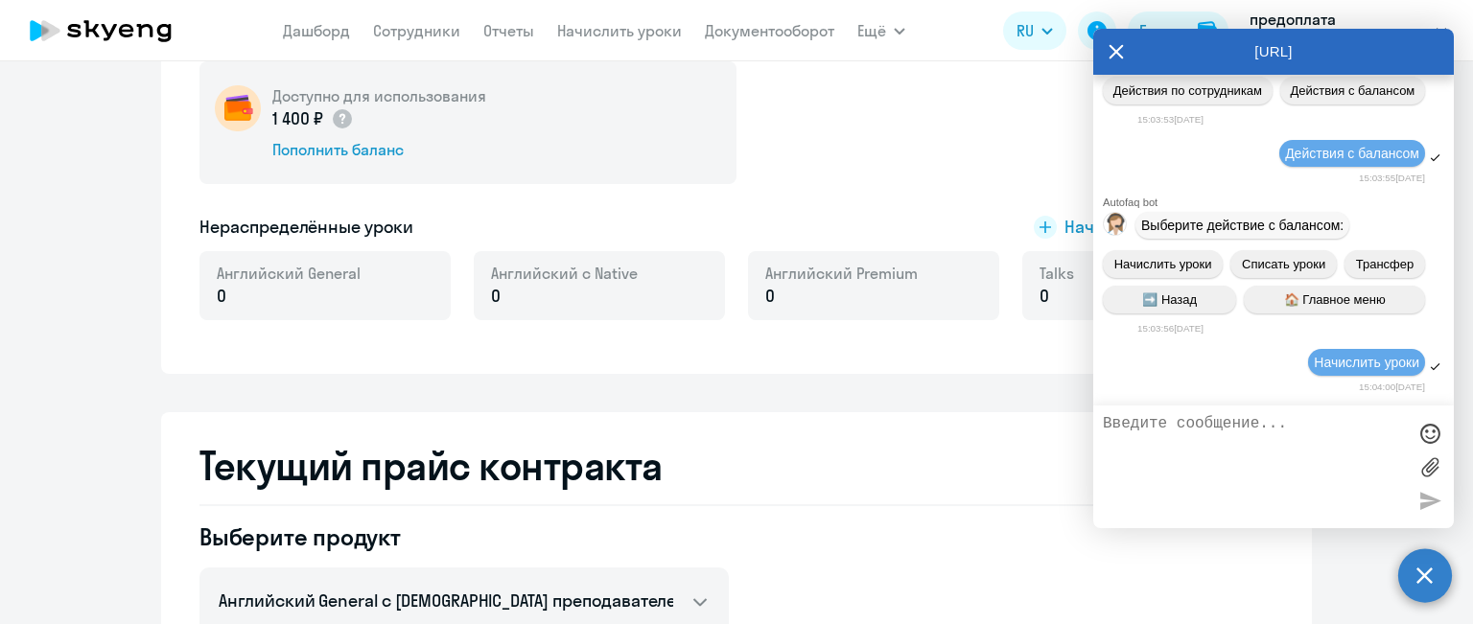
scroll to position [988, 0]
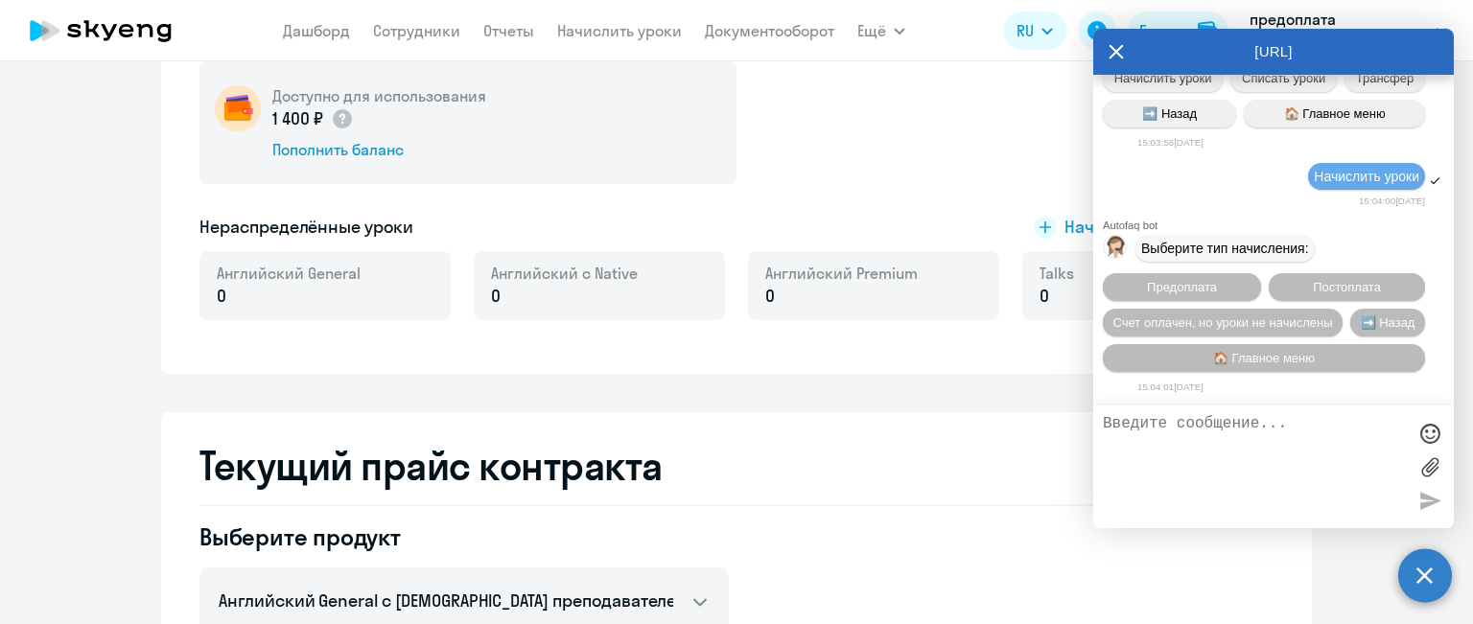
click at [1183, 432] on textarea at bounding box center [1254, 467] width 303 height 104
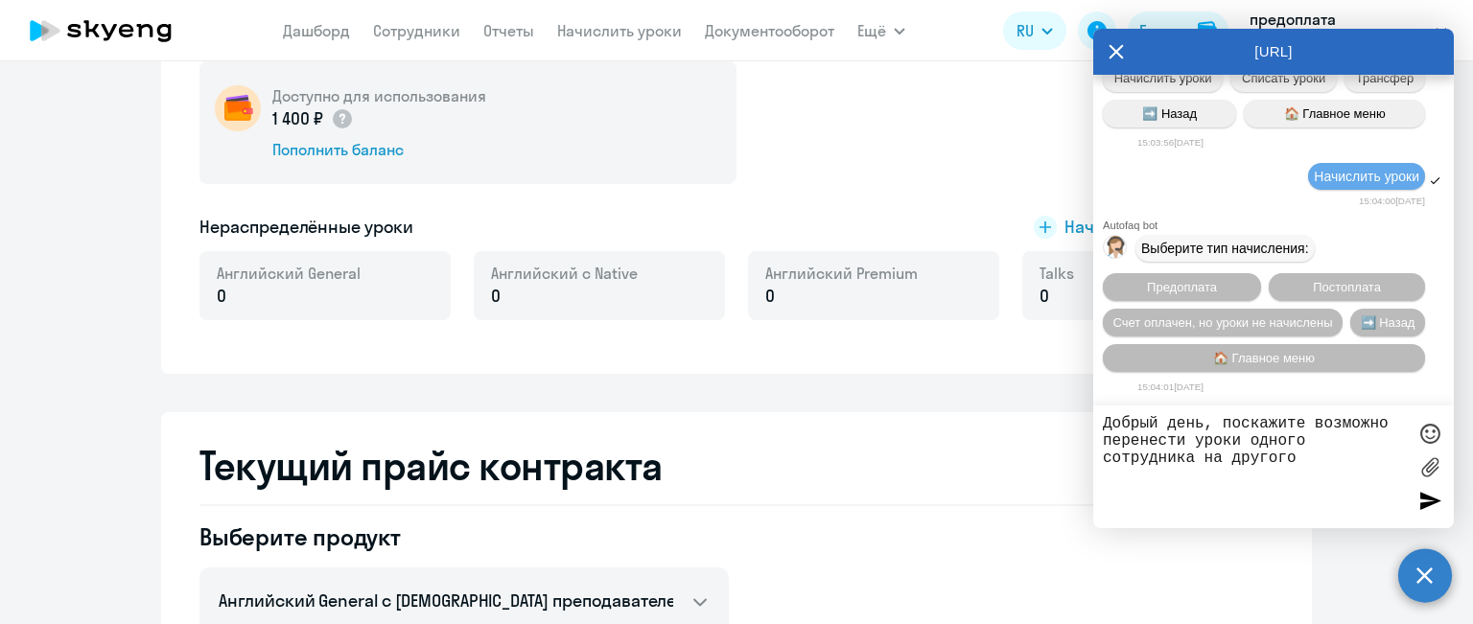
click at [1189, 440] on textarea "Добрый день, поскажите возможно перенести уроки одного сотрудника на другого" at bounding box center [1254, 467] width 303 height 104
click at [1314, 445] on textarea "Добрый день, поскажите возможно перенести остаток уроки одного сотрудника на др…" at bounding box center [1254, 467] width 303 height 104
click at [1324, 473] on textarea "Добрый день, поскажите возможно перенести остаток уроков одного сотрудника на д…" at bounding box center [1254, 467] width 303 height 104
type textarea "Добрый день, поскажите возможно перенести остаток уроков одного сотрудника на д…"
click at [1432, 501] on div at bounding box center [1429, 500] width 29 height 29
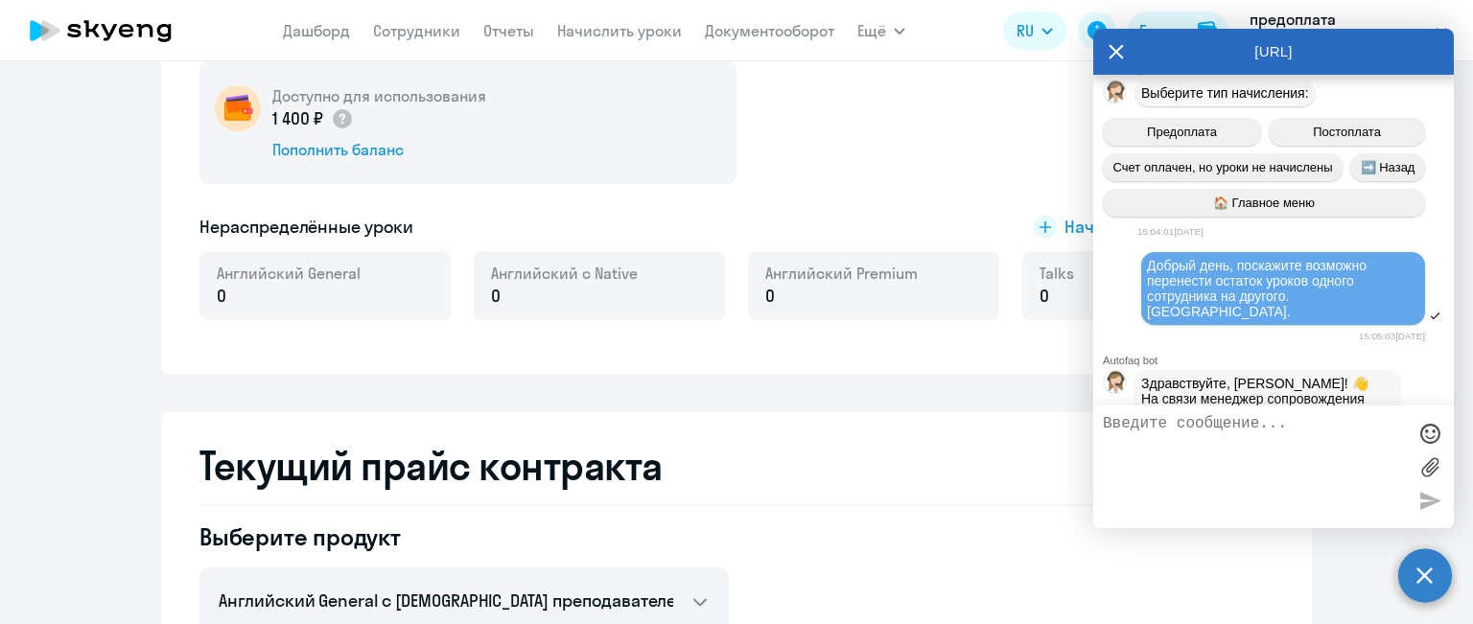
scroll to position [1374, 0]
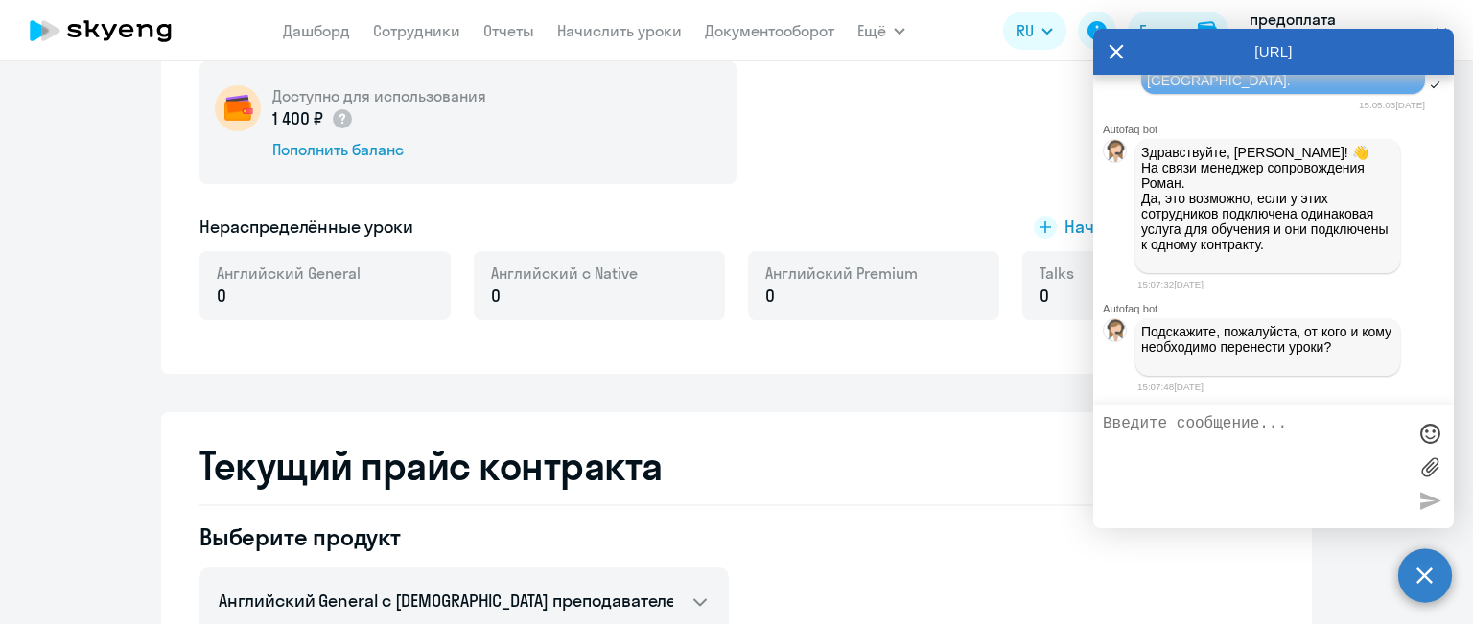
click at [1184, 432] on textarea at bounding box center [1254, 467] width 303 height 104
type textarea "От [PERSON_NAME] [PERSON_NAME]."
click at [1428, 498] on div at bounding box center [1429, 500] width 29 height 29
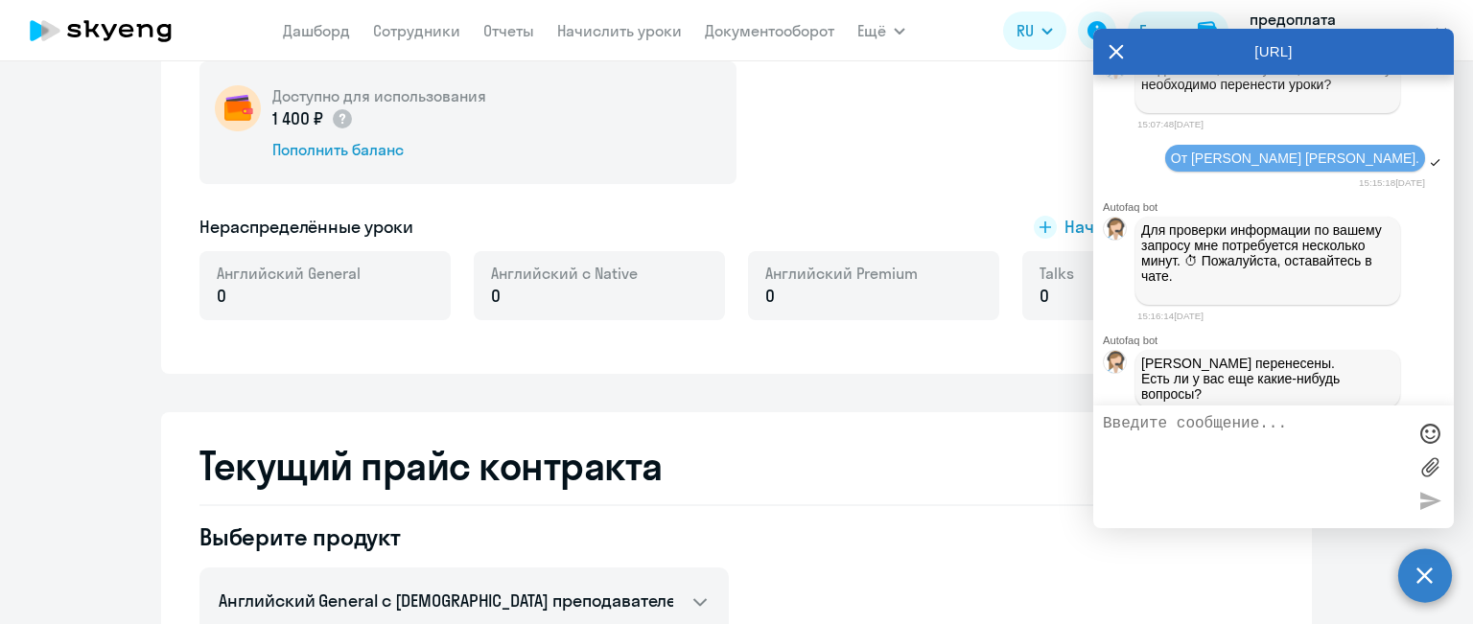
scroll to position [1680, 0]
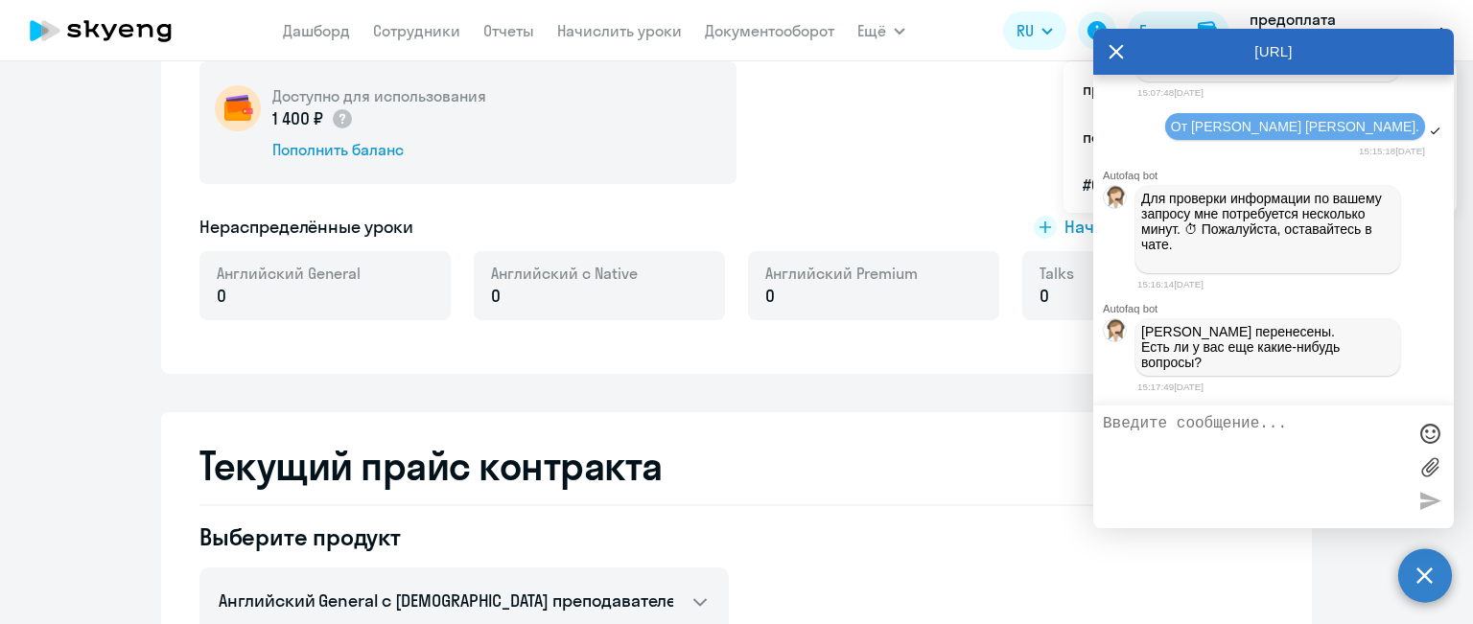
click at [1153, 420] on textarea at bounding box center [1254, 467] width 303 height 104
click at [1424, 437] on div at bounding box center [1429, 433] width 29 height 29
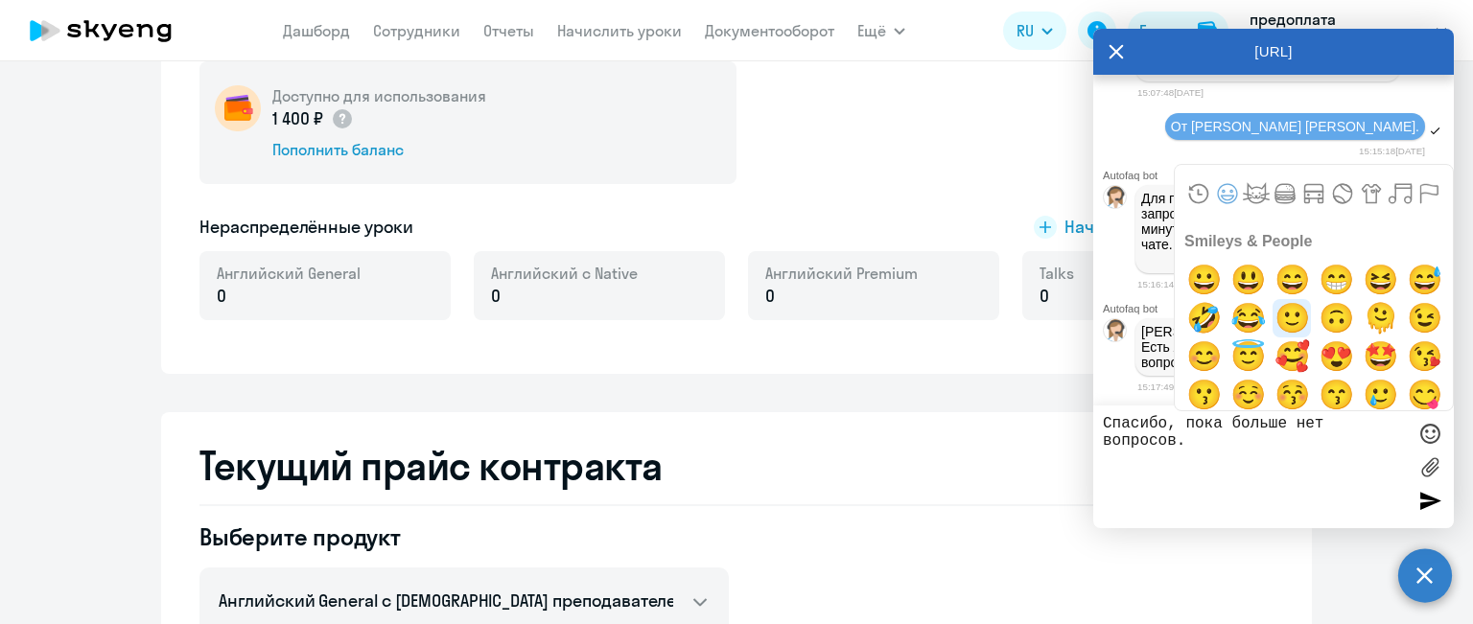
click at [1291, 317] on span "🙂" at bounding box center [1291, 318] width 45 height 38
type textarea "Спасибо, пока больше нет вопросов.🙂"
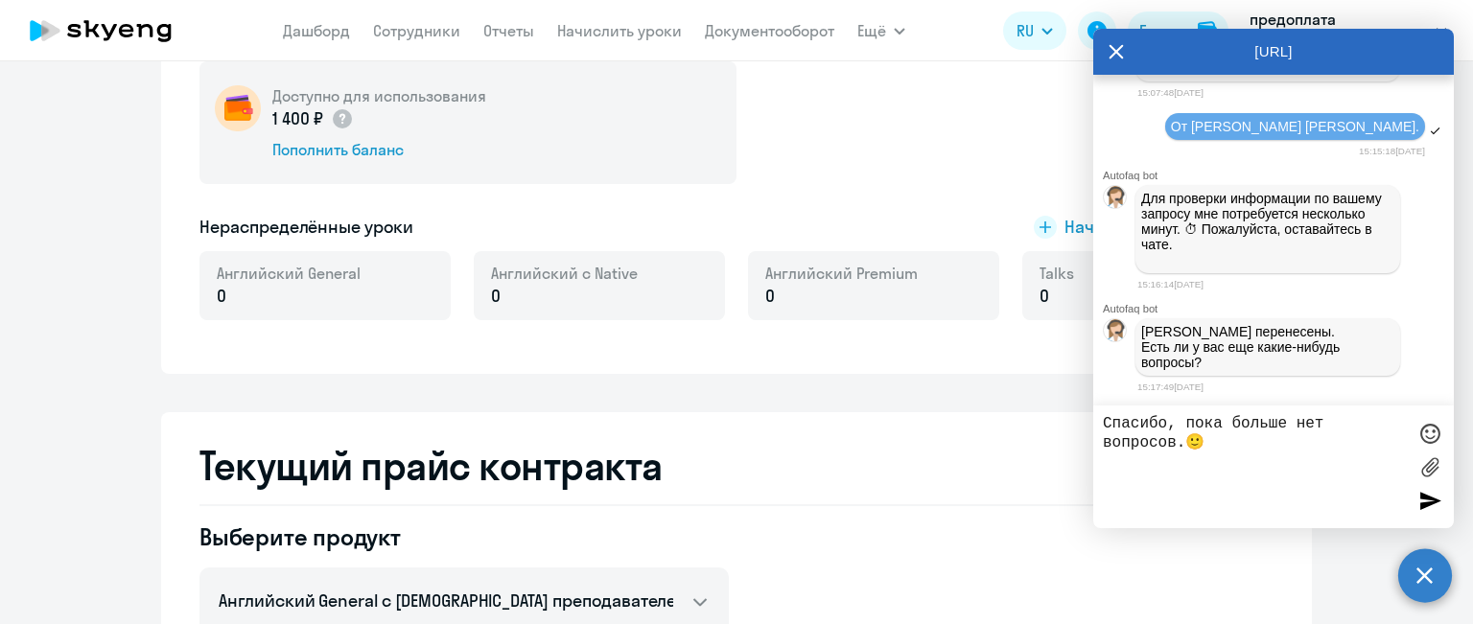
click at [1426, 495] on div at bounding box center [1429, 500] width 29 height 29
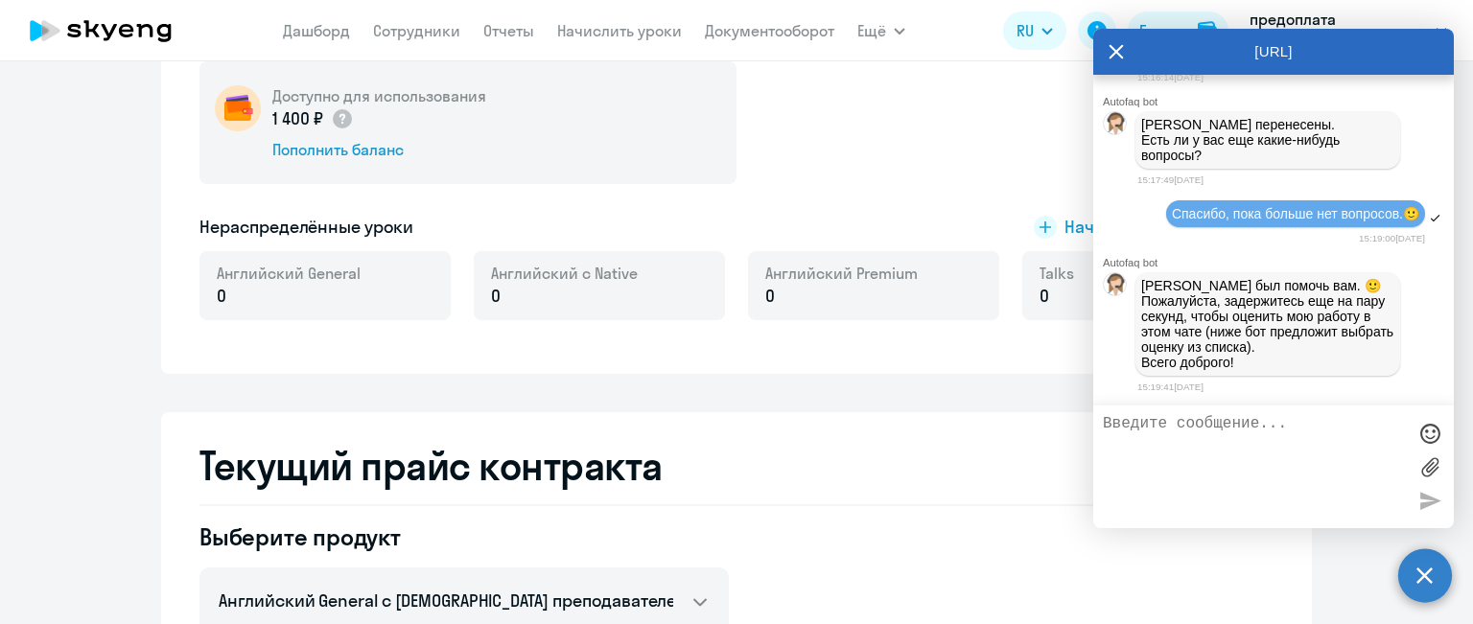
scroll to position [2191, 0]
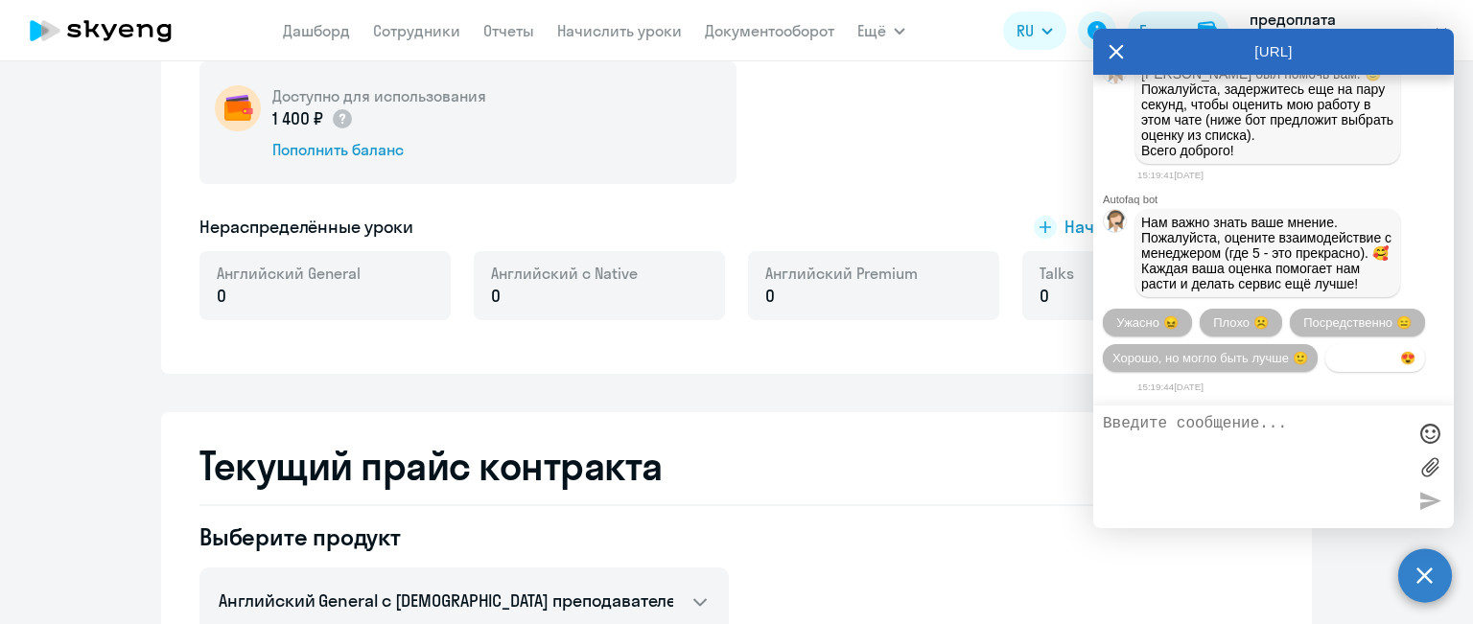
click at [1325, 355] on button "Прекрасно 😍" at bounding box center [1375, 358] width 100 height 28
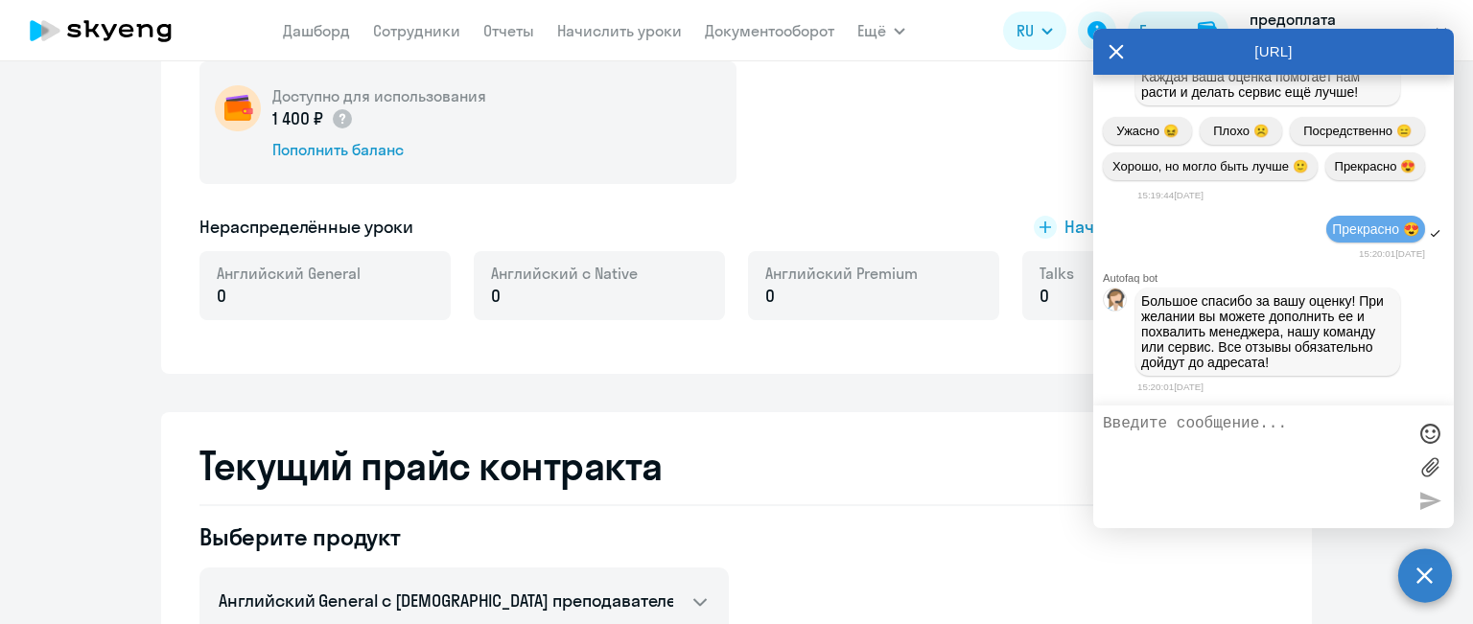
scroll to position [2390, 0]
